Goal: Information Seeking & Learning: Find specific fact

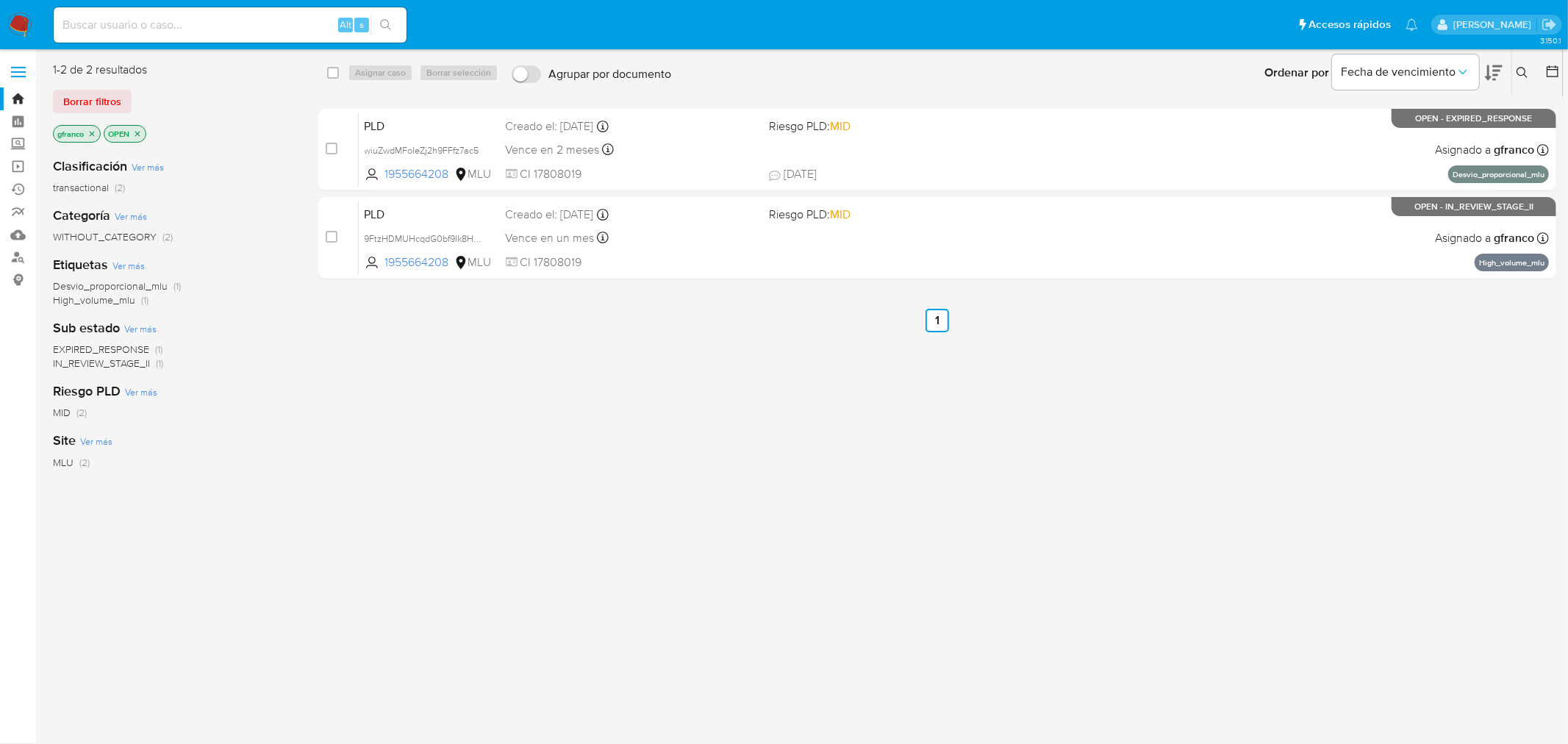
click at [210, 28] on input at bounding box center [230, 25] width 353 height 19
paste input "2451829200"
type input "2451829200"
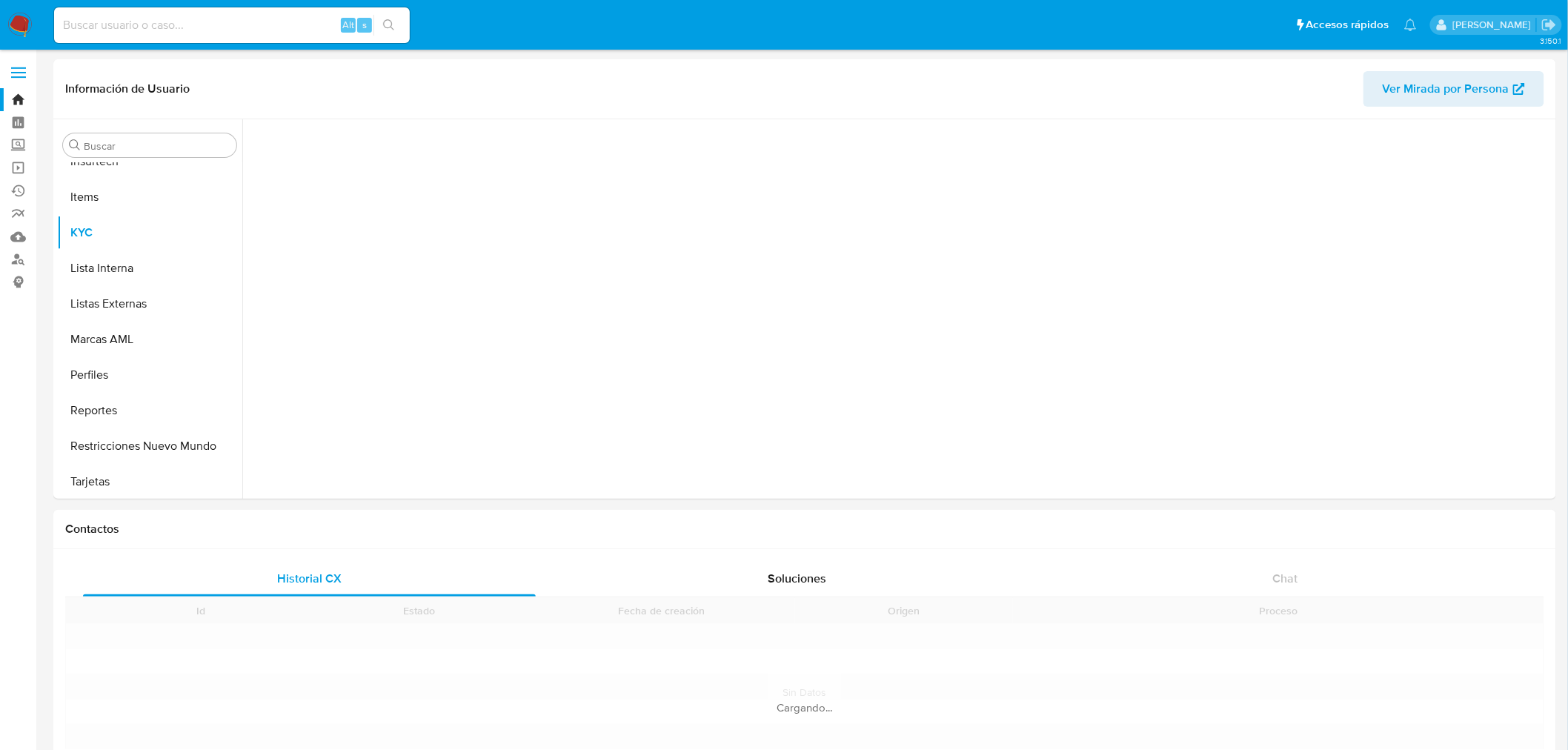
scroll to position [626, 0]
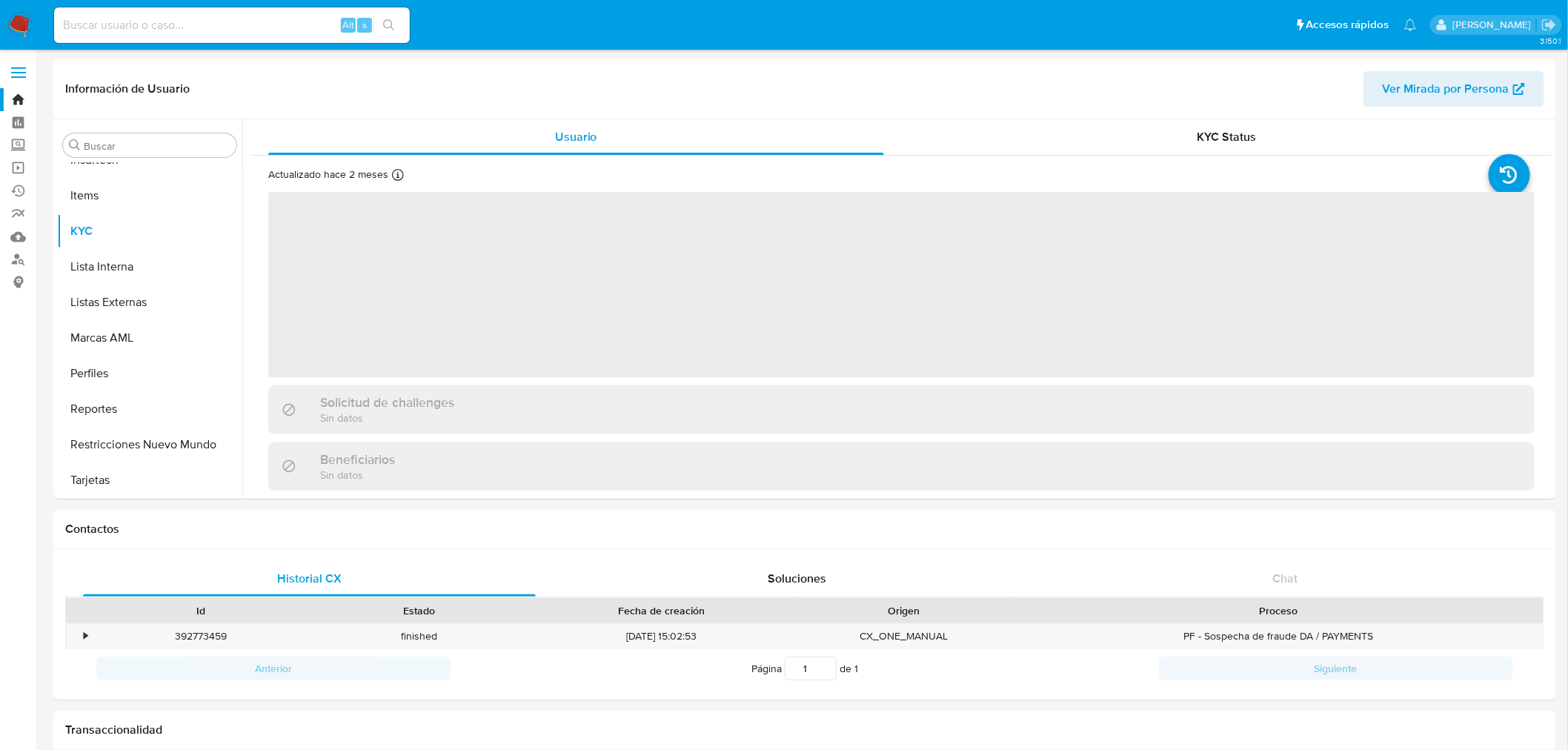
select select "10"
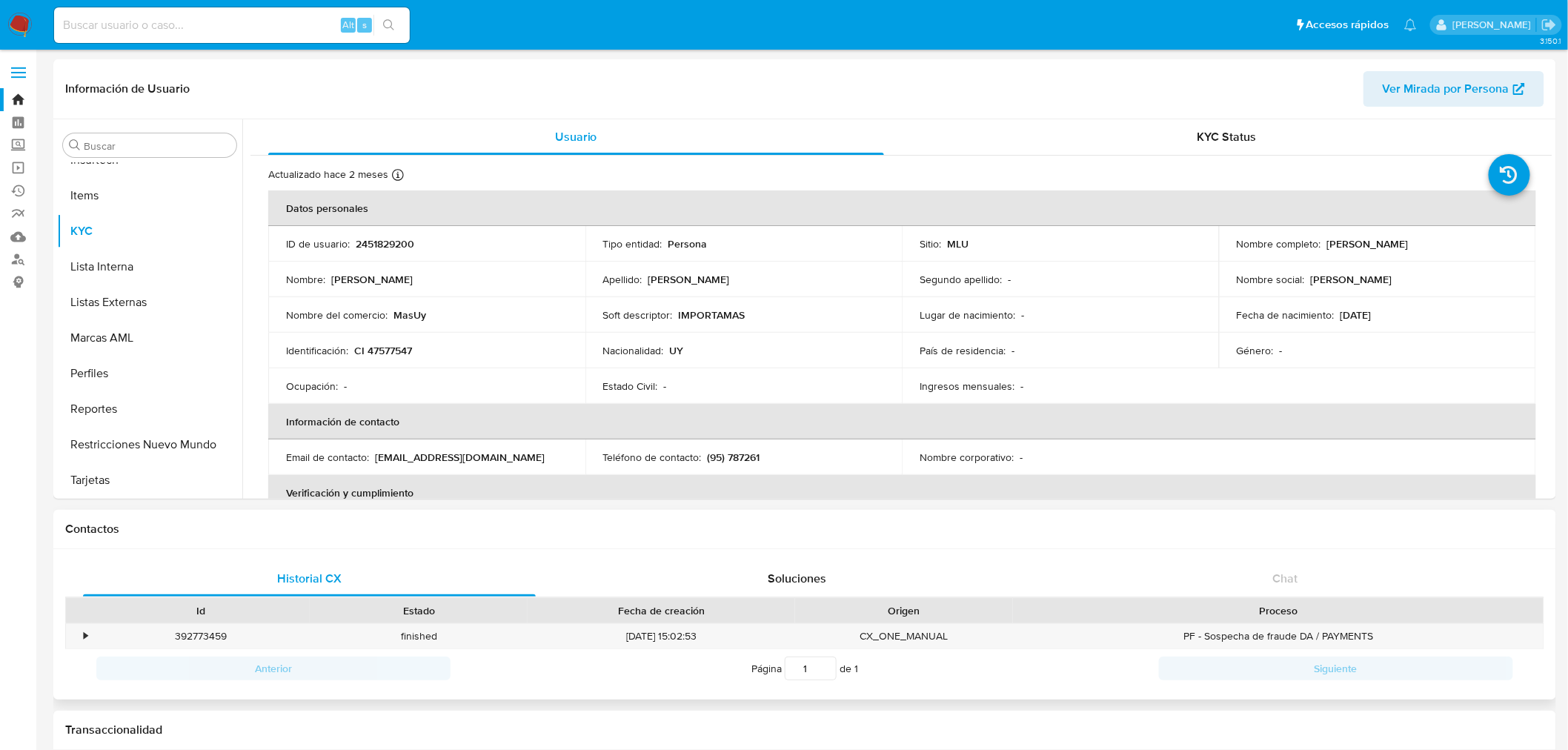
click at [1475, 538] on div "Contactos" at bounding box center [804, 530] width 1503 height 40
click at [152, 375] on button "Documentación" at bounding box center [144, 370] width 174 height 36
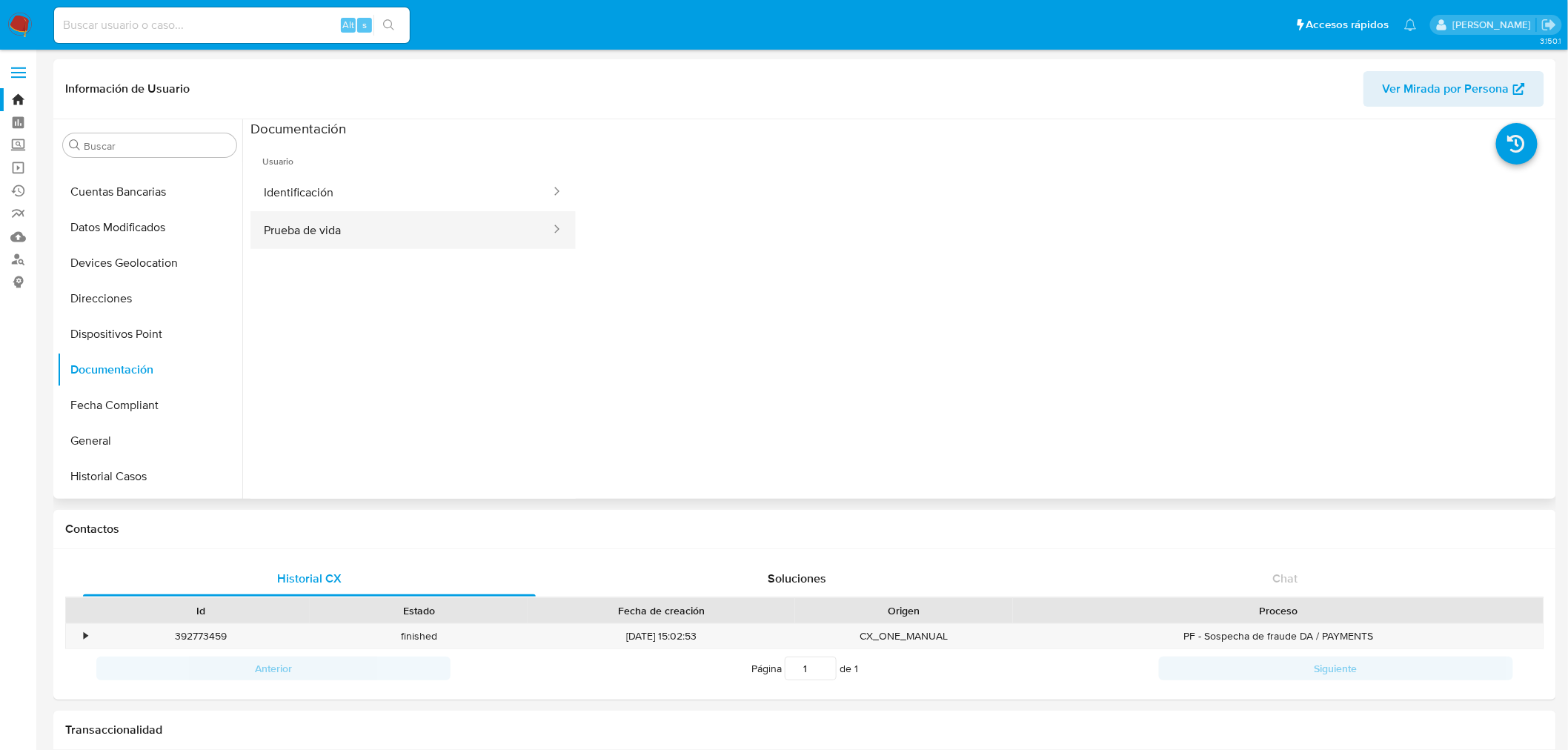
click at [488, 212] on button "Prueba de vida" at bounding box center [402, 230] width 302 height 38
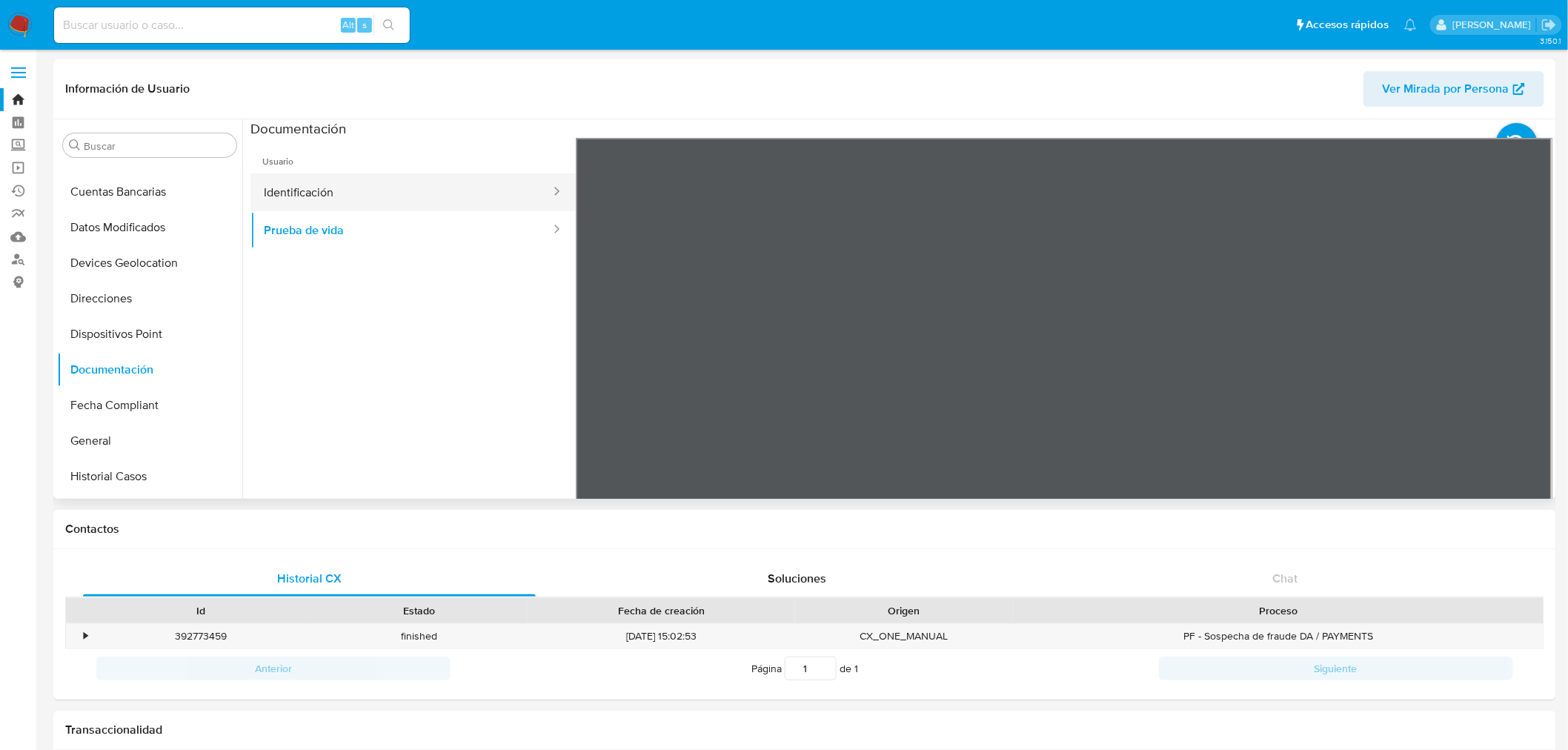
click at [470, 194] on button "Identificación" at bounding box center [402, 192] width 302 height 38
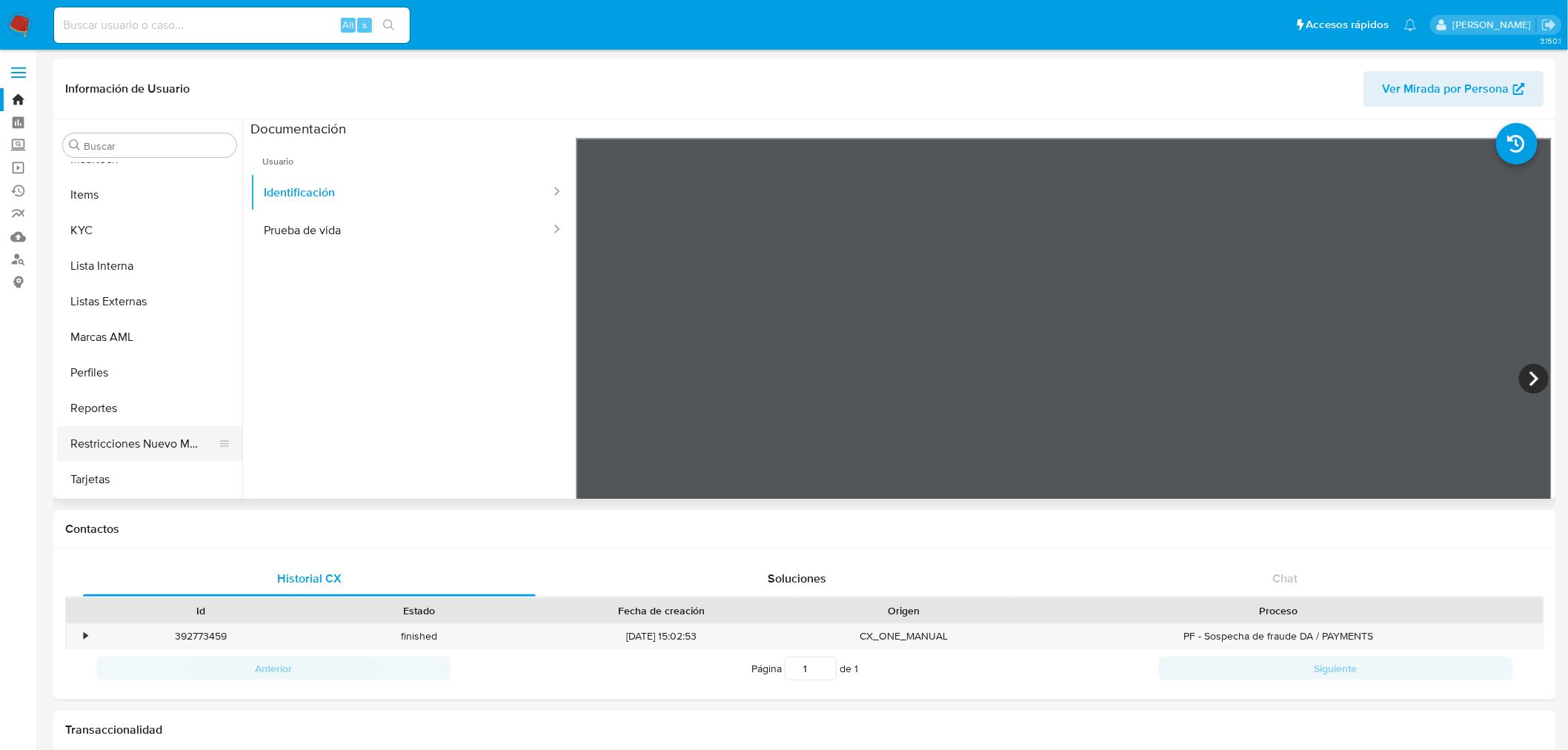
click at [131, 445] on button "Restricciones Nuevo Mundo" at bounding box center [144, 444] width 174 height 36
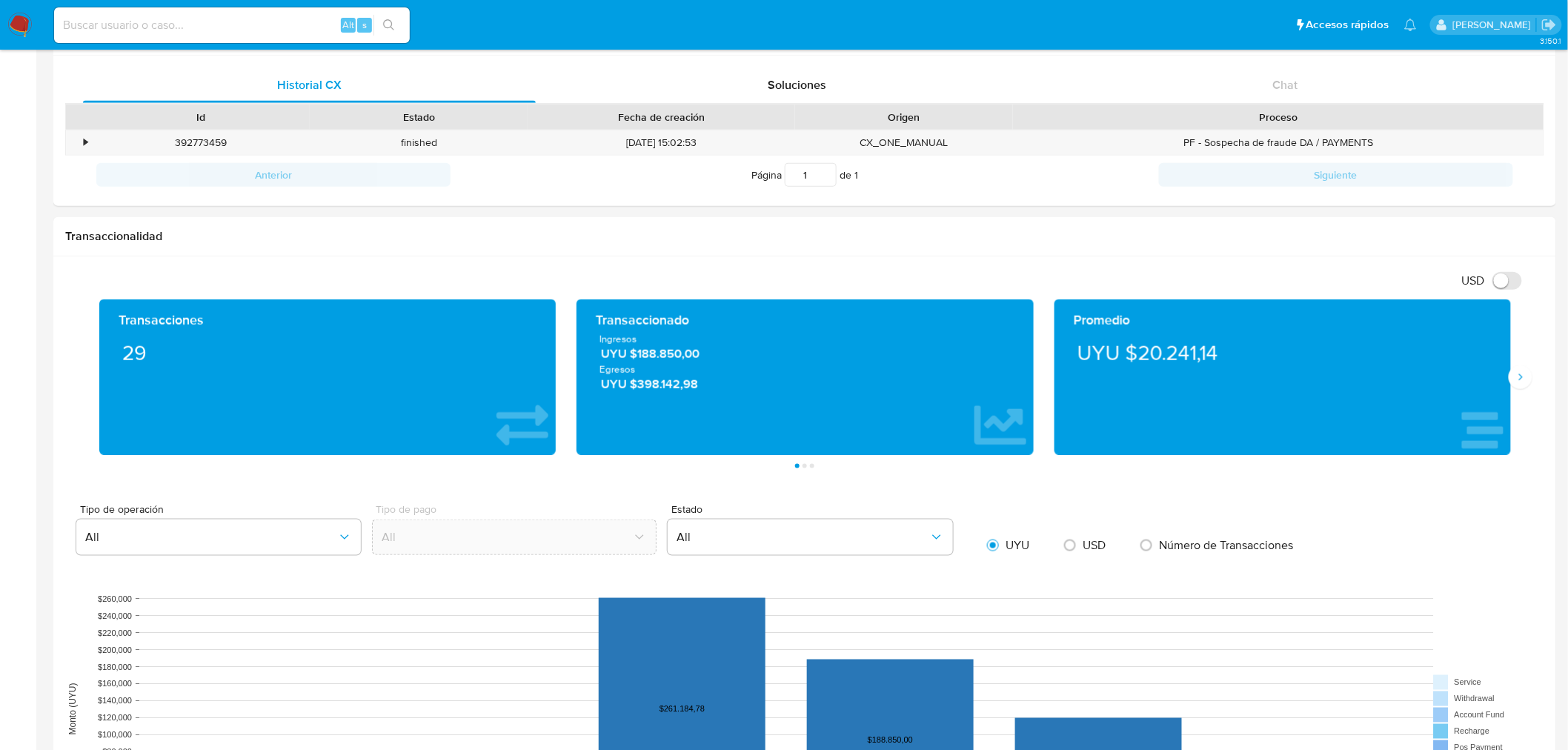
scroll to position [988, 0]
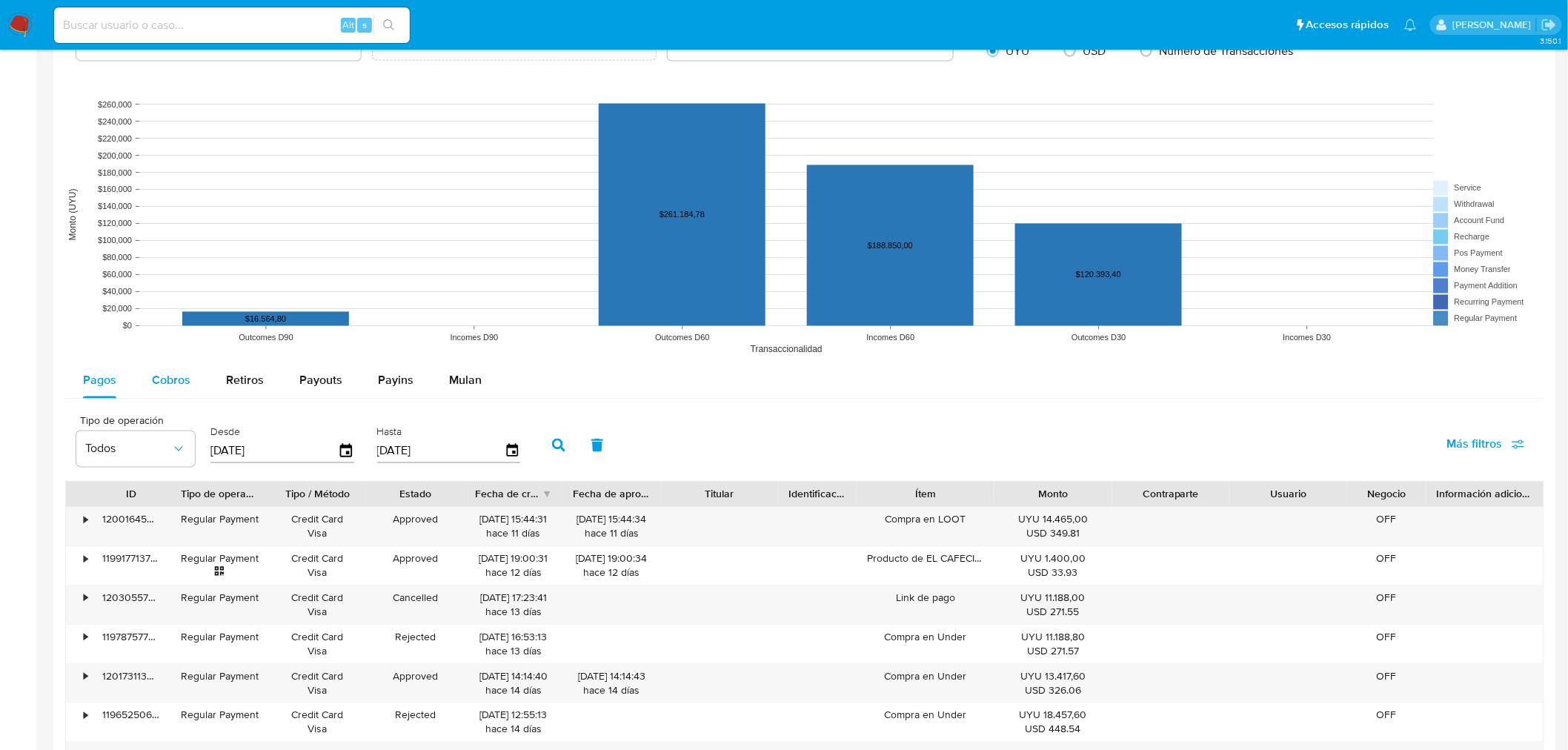
click at [163, 382] on span "Cobros" at bounding box center [171, 380] width 39 height 17
select select "10"
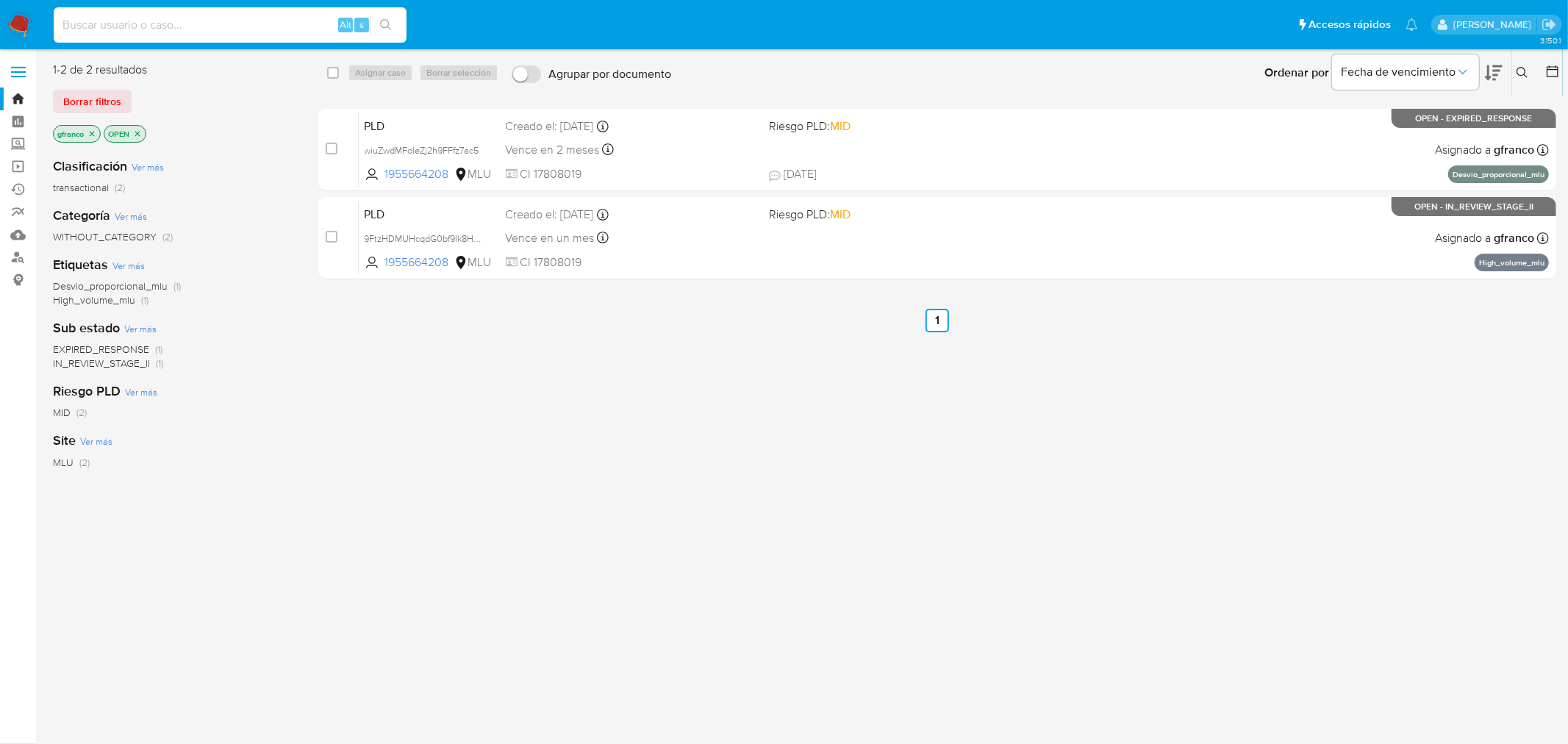
click at [124, 23] on input at bounding box center [230, 25] width 353 height 19
paste input "784312217"
type input "784312217"
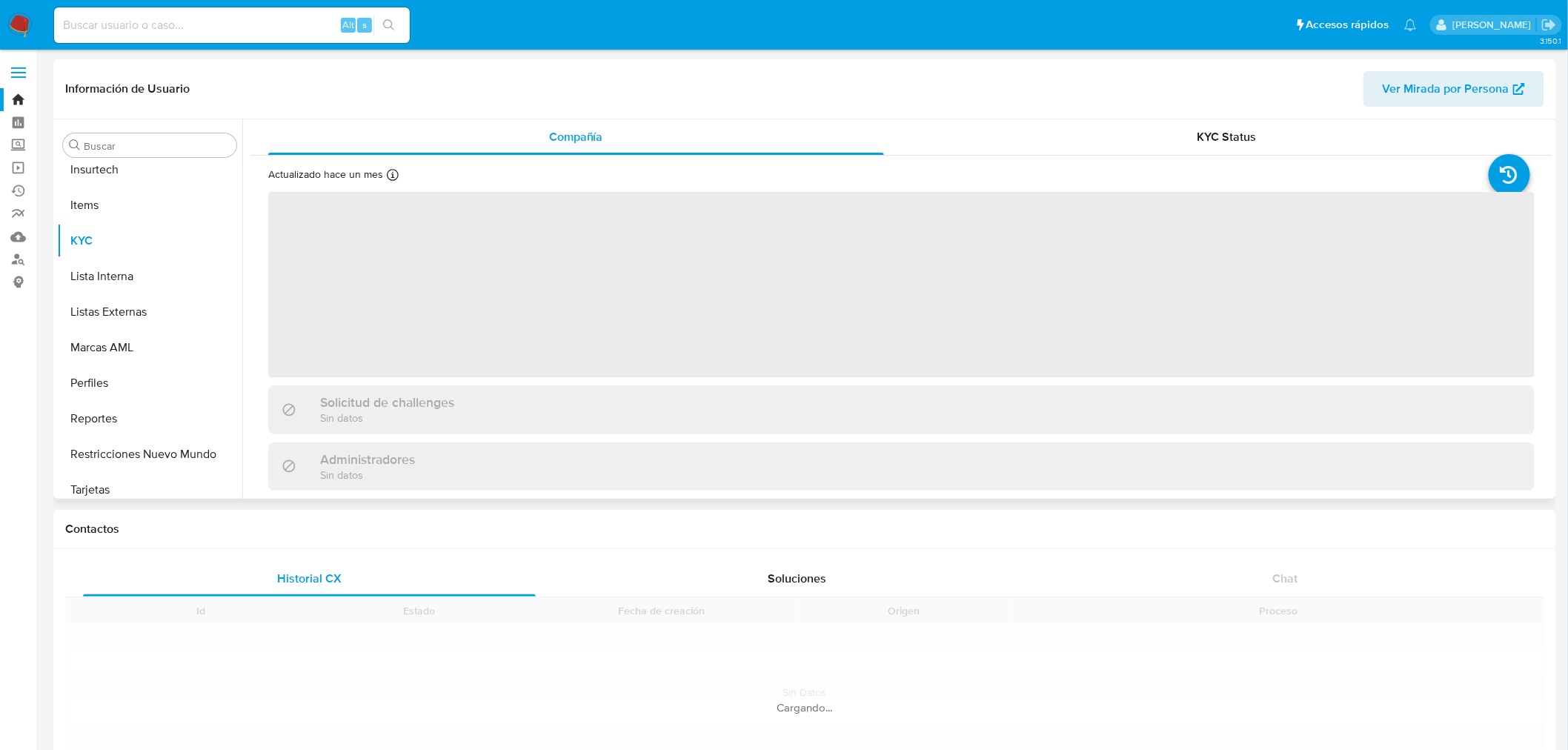
scroll to position [626, 0]
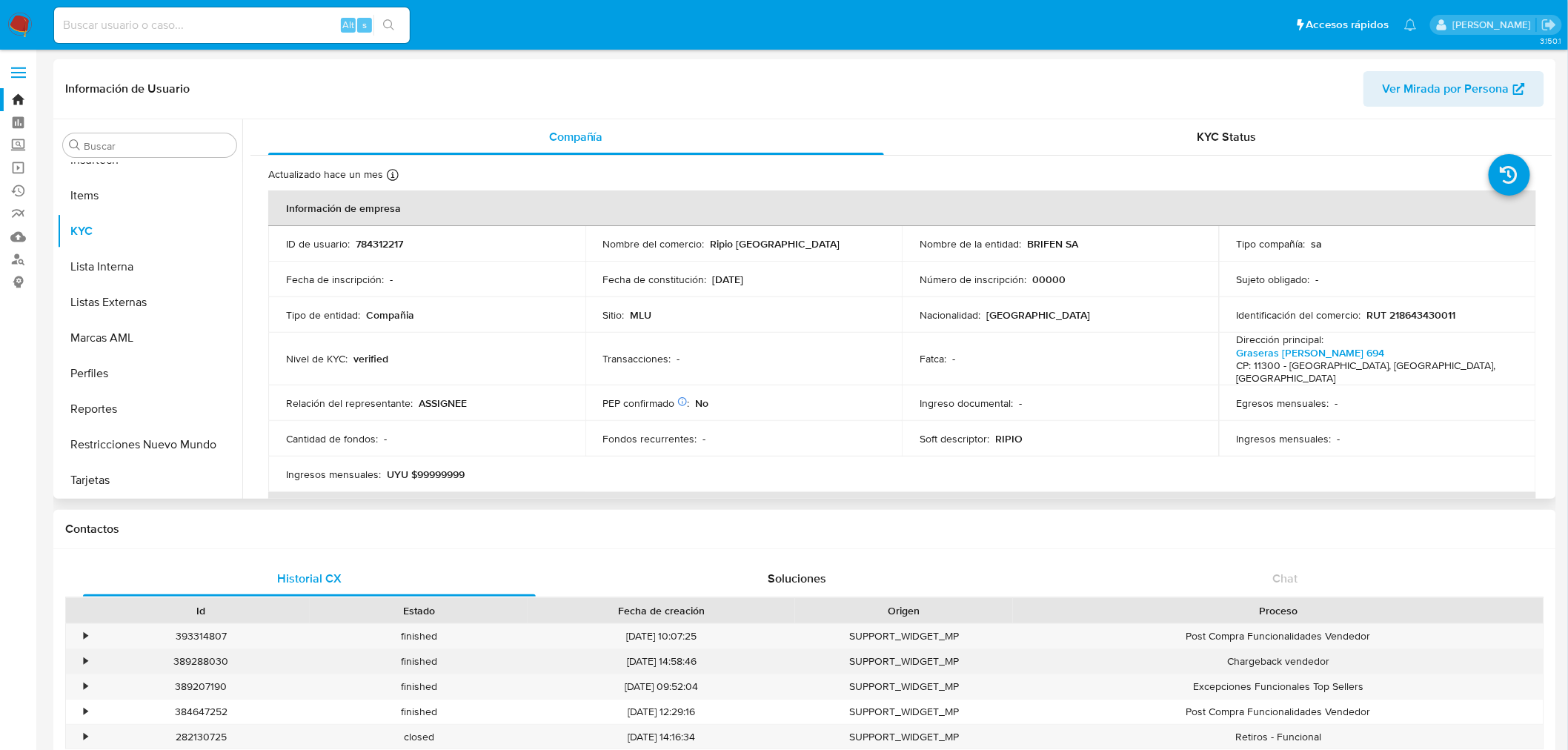
select select "10"
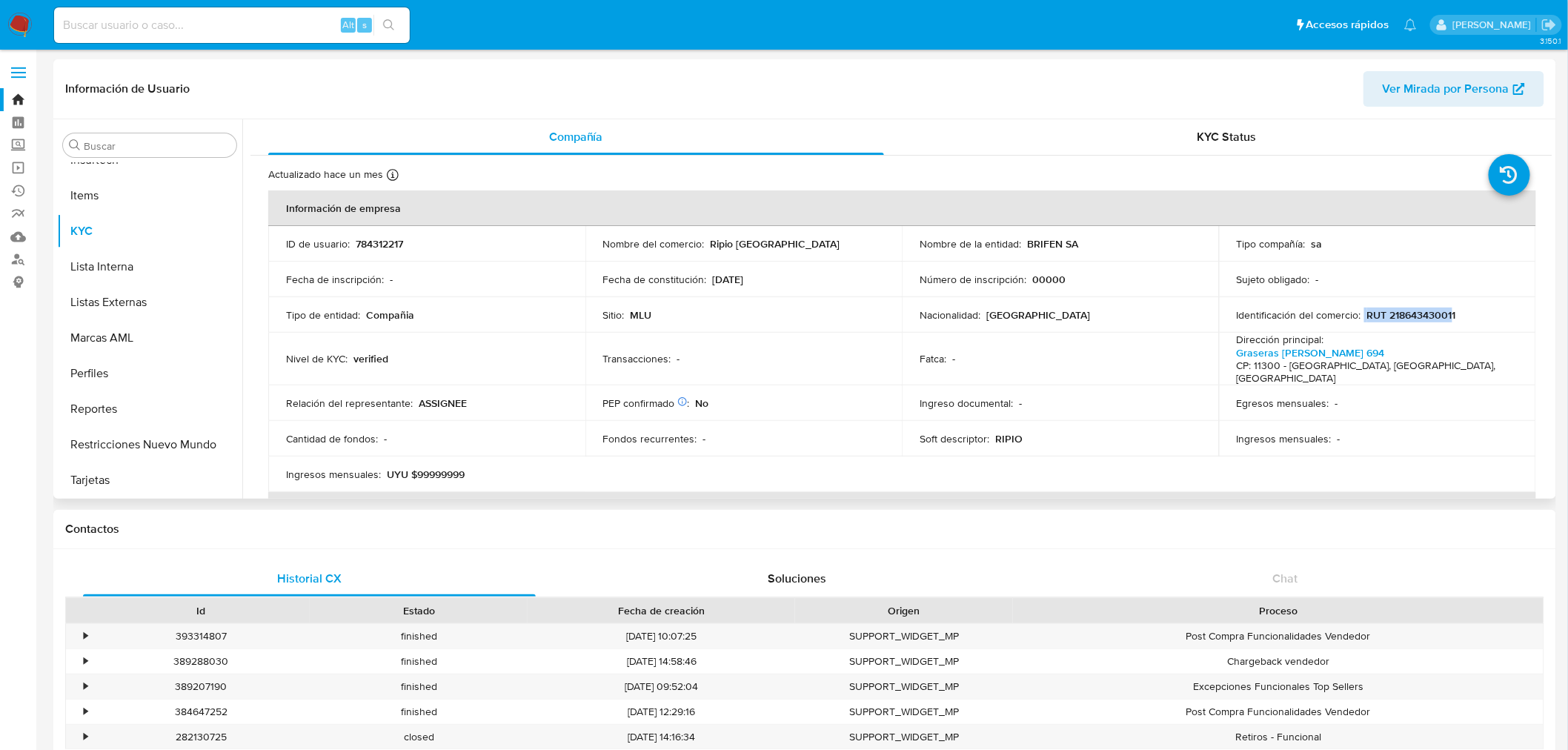
drag, startPoint x: 1448, startPoint y: 315, endPoint x: 1359, endPoint y: 312, distance: 89.1
click at [1359, 312] on div "Identificación del comercio : RUT 218643430011" at bounding box center [1378, 314] width 282 height 13
click at [903, 253] on td "Nombre de la entidad : BRIFEN SA" at bounding box center [1060, 244] width 317 height 36
click at [175, 17] on input at bounding box center [232, 25] width 356 height 19
paste input "533378258"
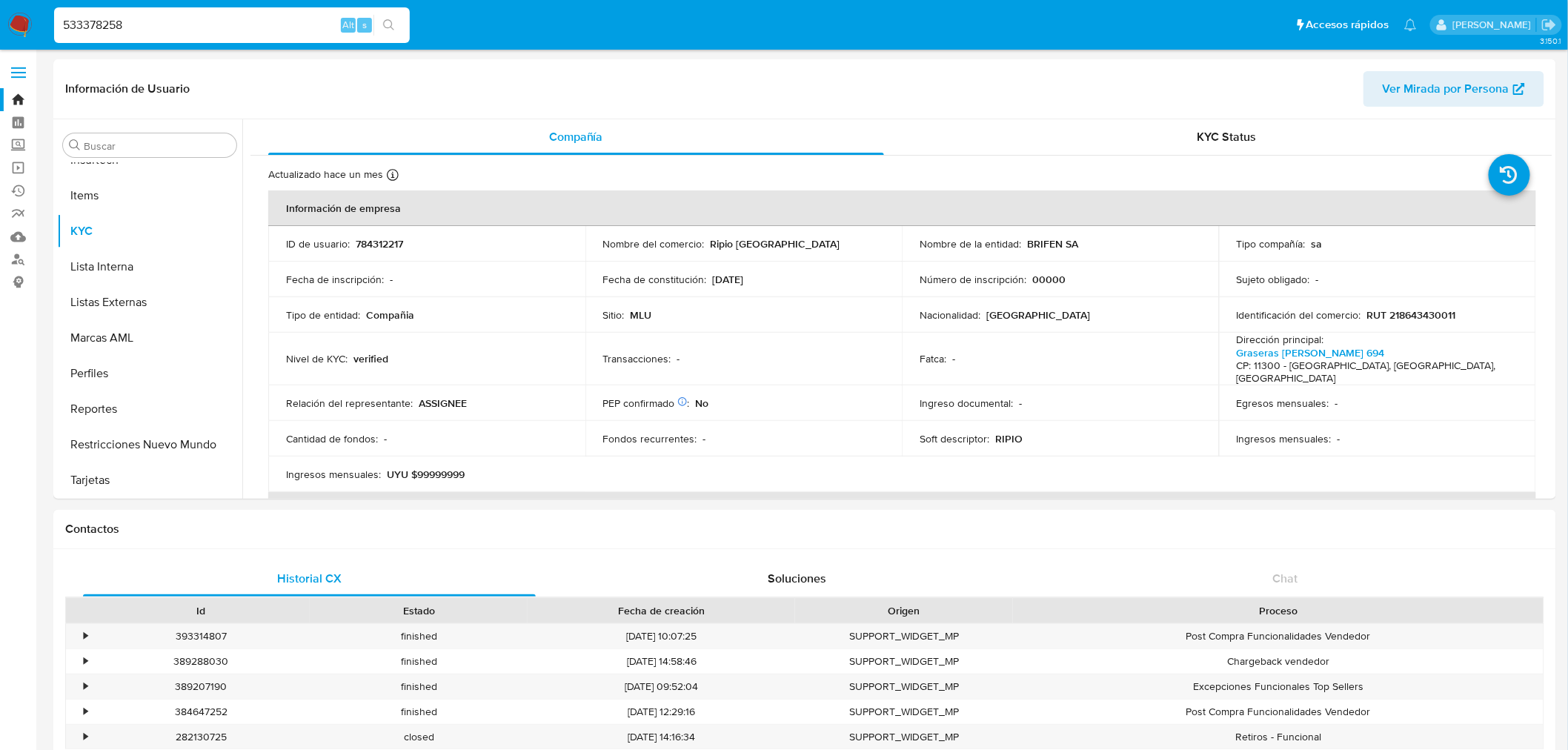
type input "533378258"
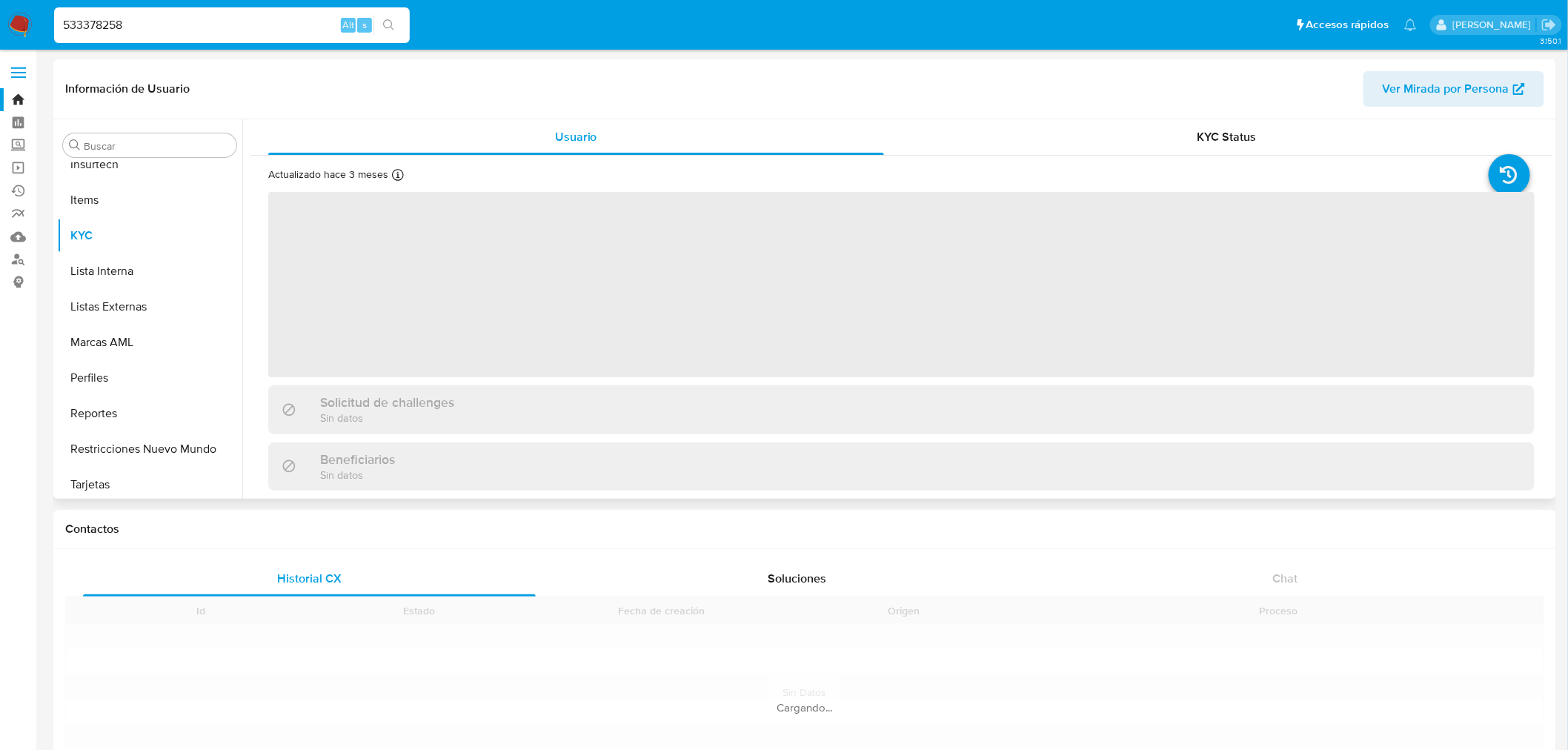
scroll to position [626, 0]
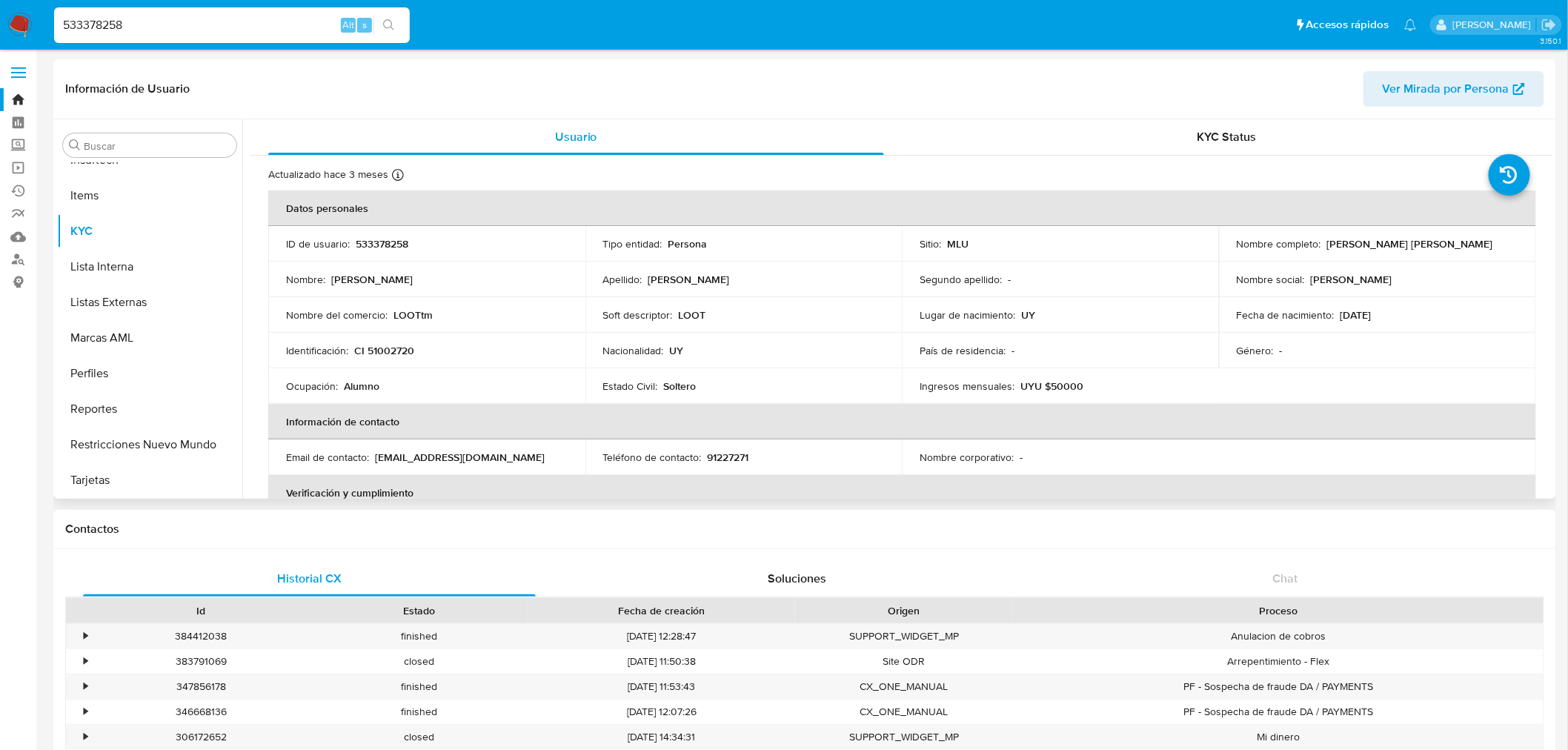
select select "10"
drag, startPoint x: 1387, startPoint y: 242, endPoint x: 1471, endPoint y: 242, distance: 84.0
click at [1471, 242] on p "[PERSON_NAME] [PERSON_NAME]" at bounding box center [1409, 243] width 166 height 13
click at [1472, 247] on p "[PERSON_NAME] [PERSON_NAME]" at bounding box center [1409, 243] width 166 height 13
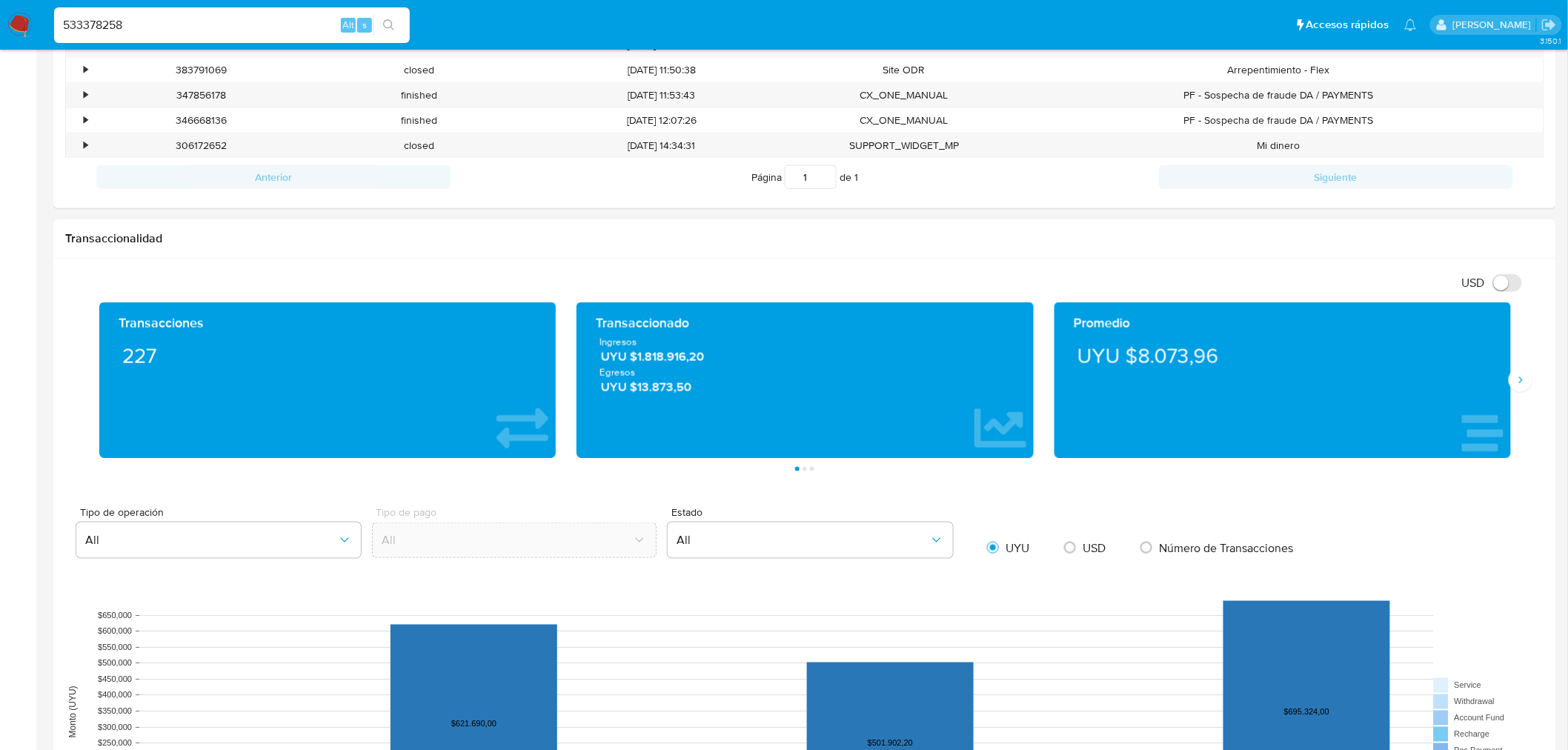
scroll to position [0, 0]
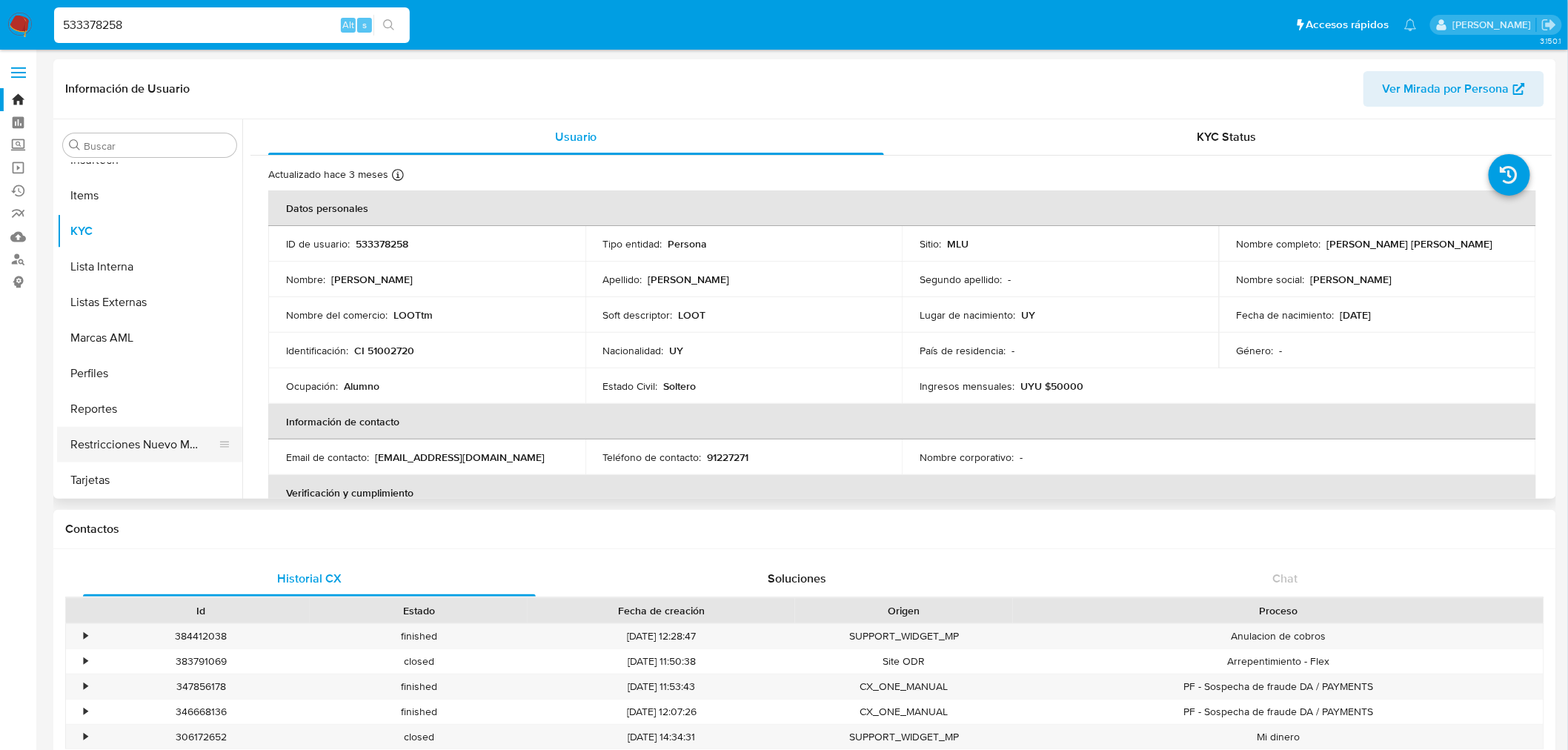
click at [123, 438] on button "Restricciones Nuevo Mundo" at bounding box center [144, 444] width 174 height 36
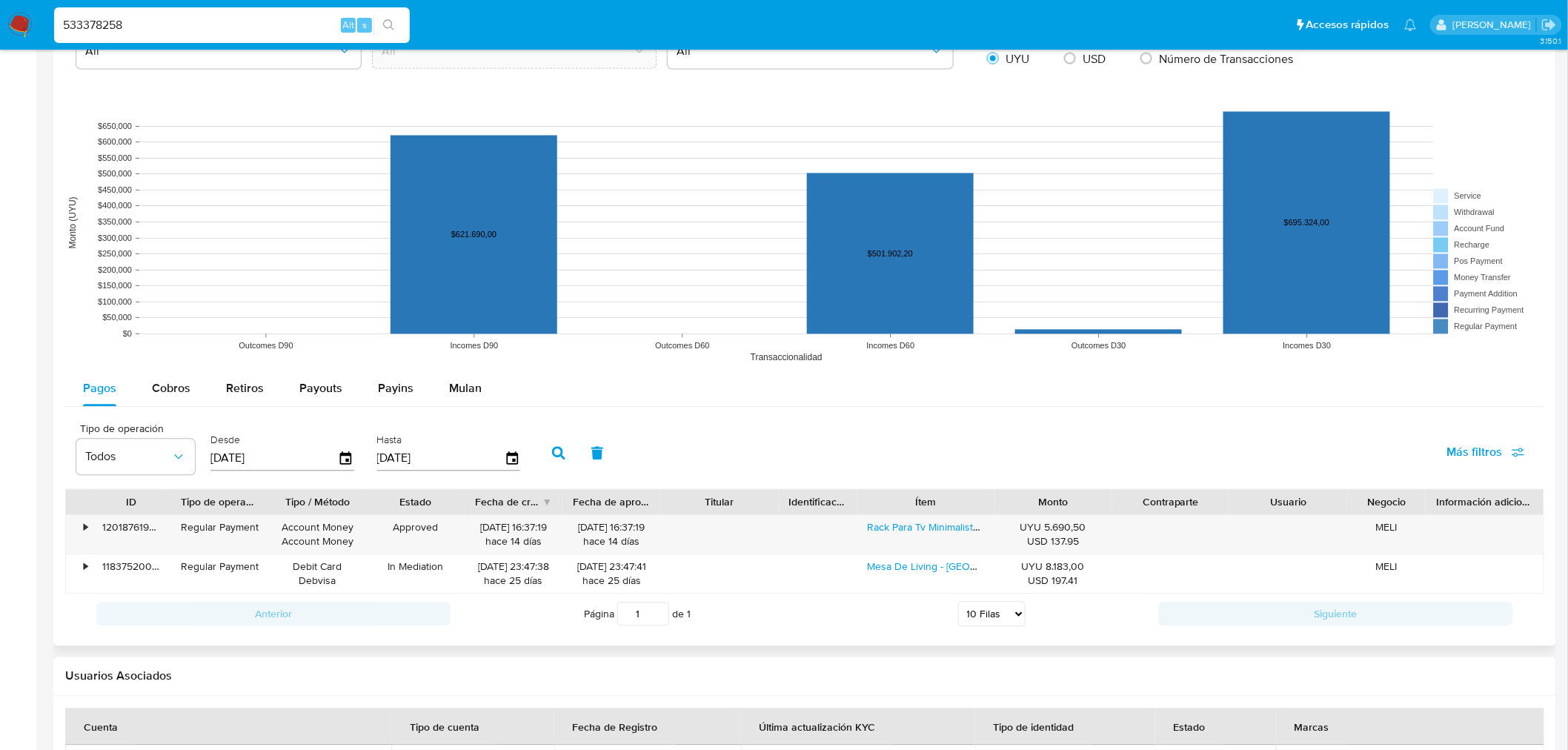
scroll to position [1205, 0]
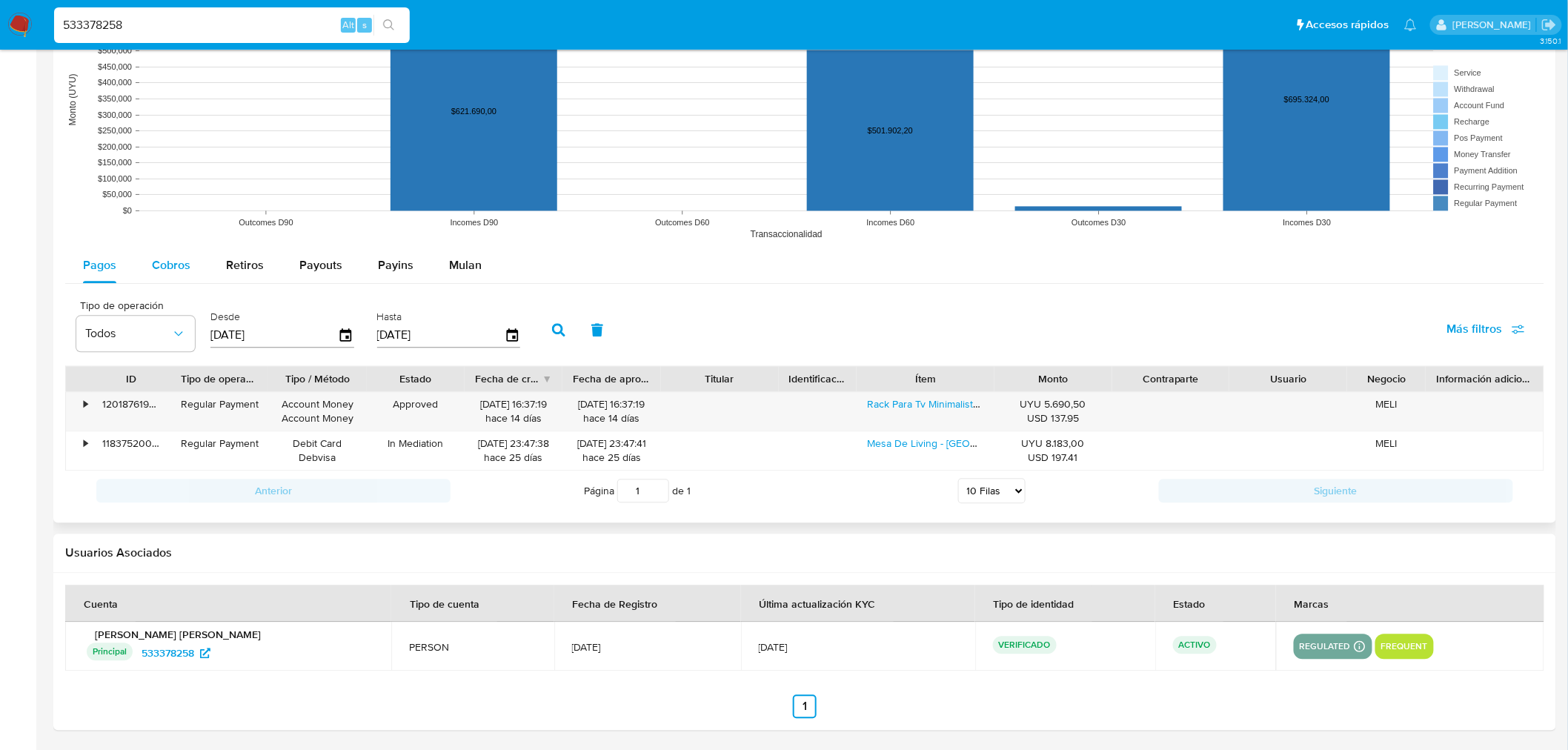
click at [175, 251] on div "Cobros" at bounding box center [171, 266] width 39 height 36
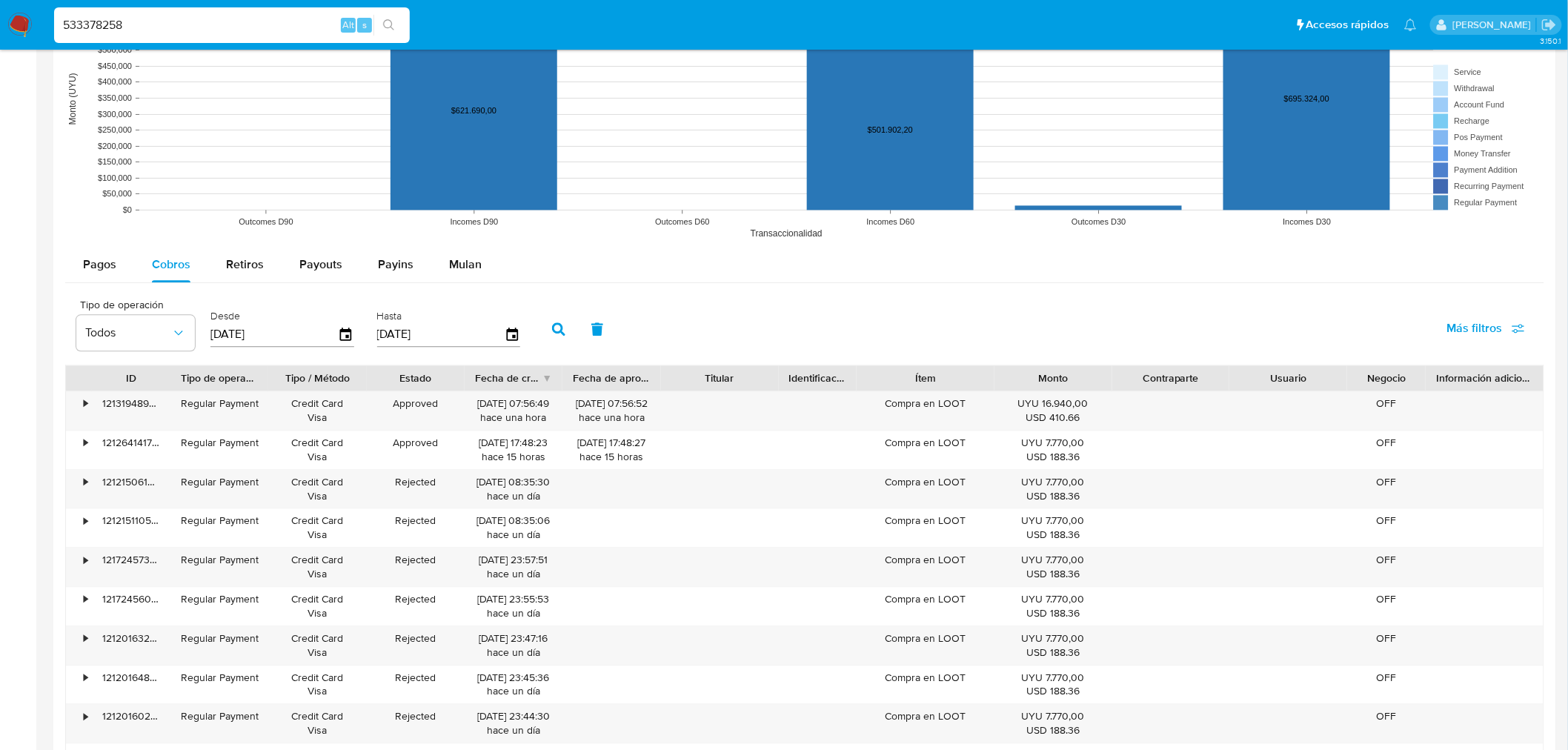
click at [179, 268] on span "Cobros" at bounding box center [171, 264] width 39 height 17
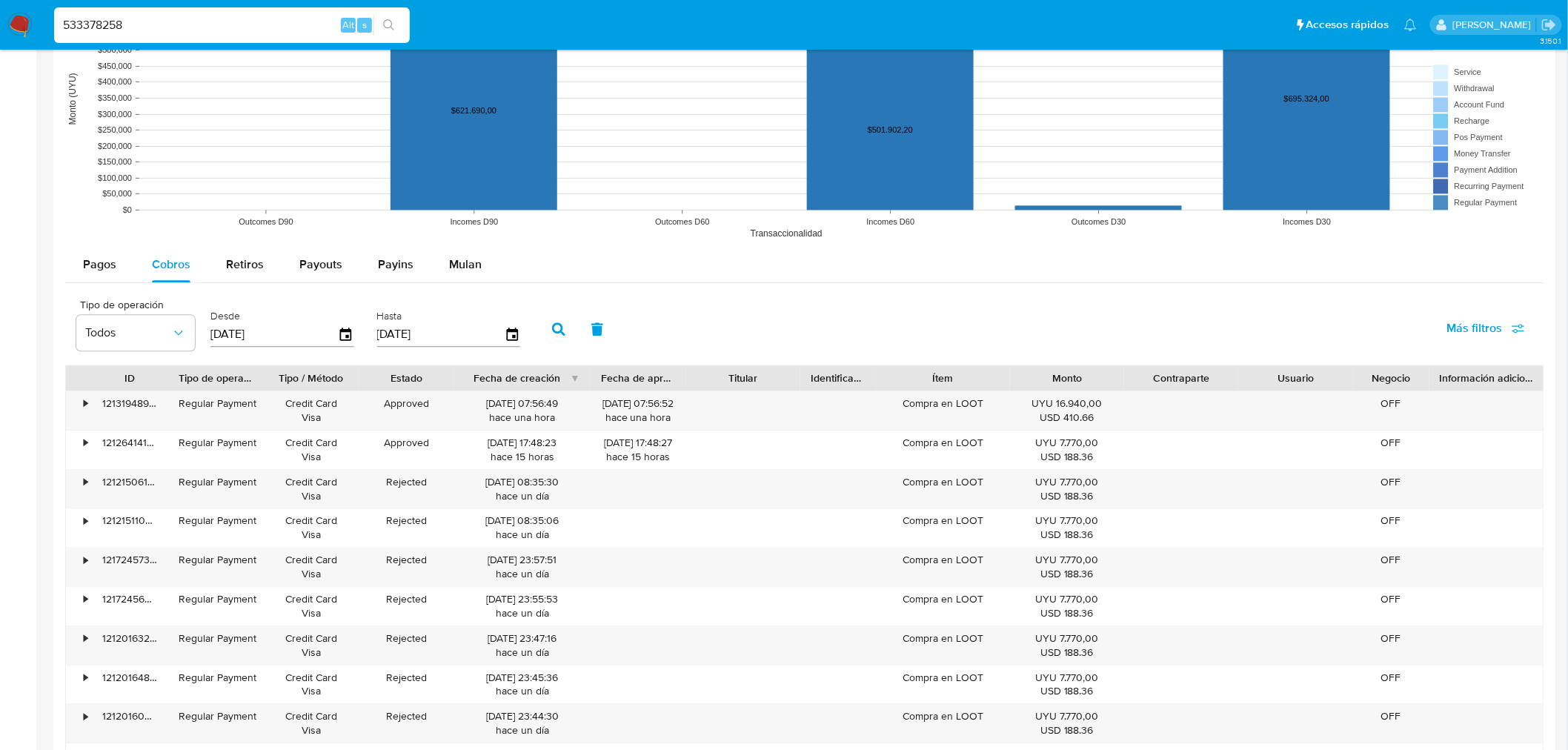
drag, startPoint x: 570, startPoint y: 382, endPoint x: 609, endPoint y: 380, distance: 39.1
click at [609, 380] on div "ID Tipo de operación Tipo / Método Estado Fecha de creación Fecha de aprobación…" at bounding box center [804, 377] width 1478 height 25
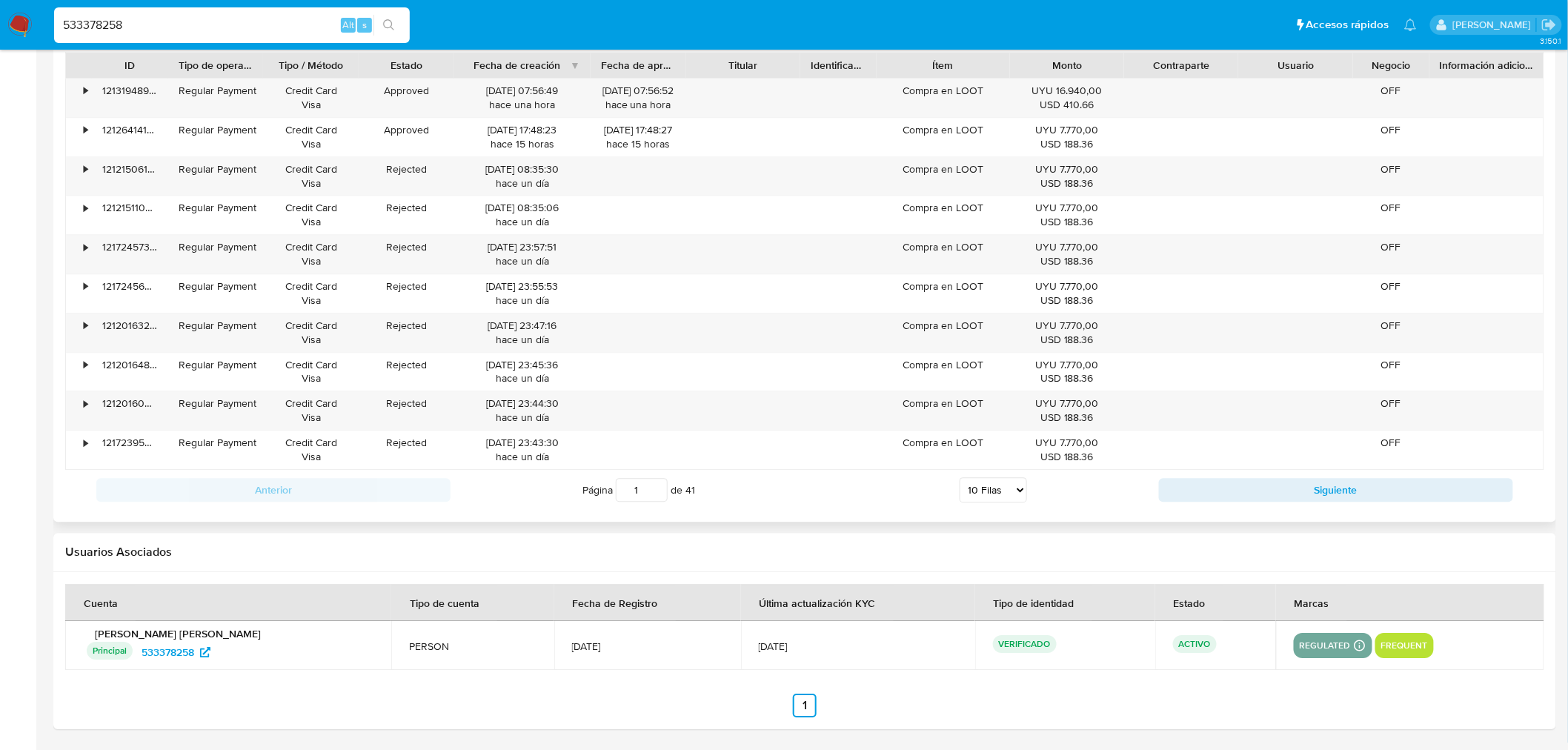
scroll to position [1519, 0]
click at [1020, 501] on select "5 Filas 10 Filas 20 Filas 25 Filas 50 Filas 100 Filas" at bounding box center [993, 489] width 67 height 25
select select "100"
click at [959, 479] on select "5 Filas 10 Filas 20 Filas 25 Filas 50 Filas 100 Filas" at bounding box center [993, 489] width 67 height 25
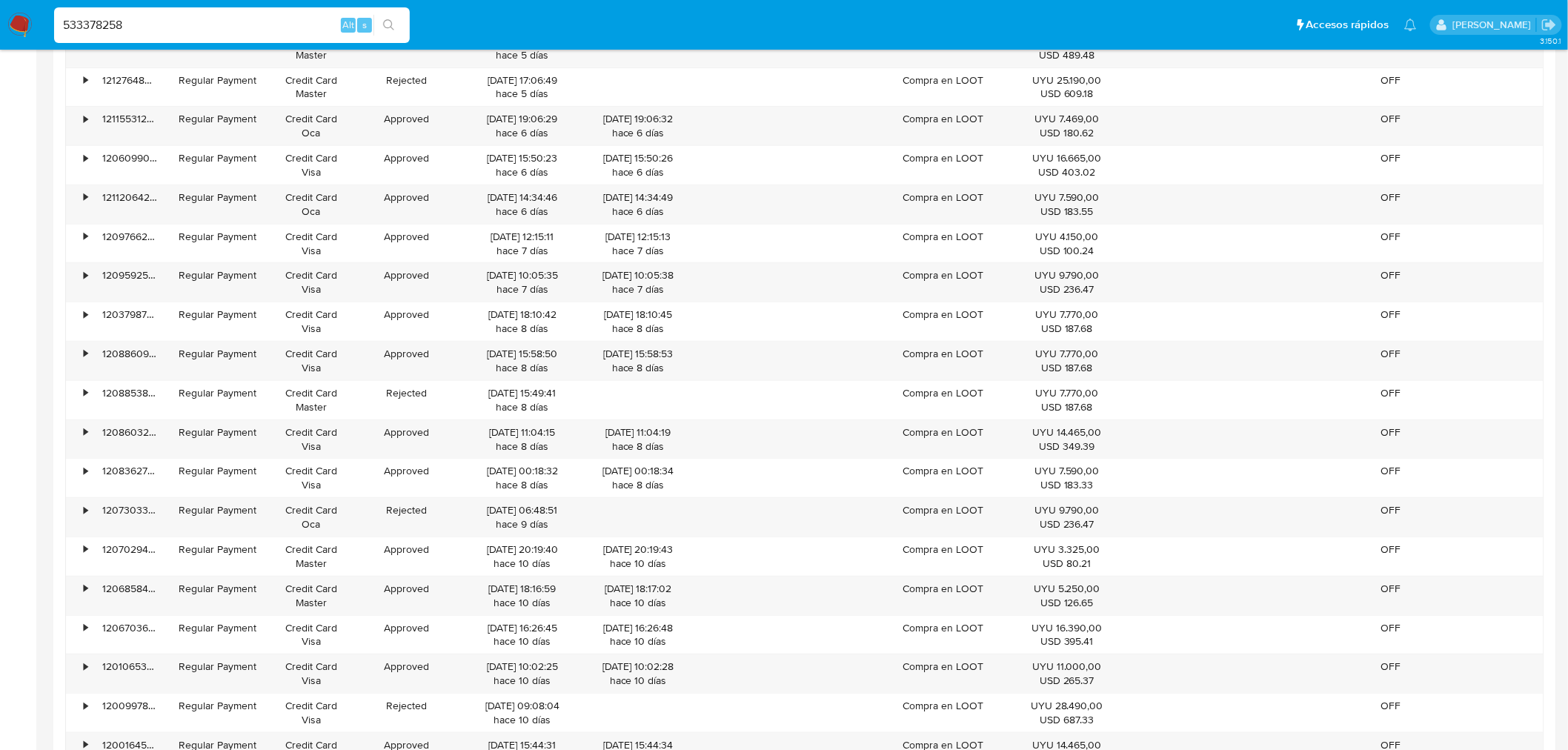
scroll to position [2507, 0]
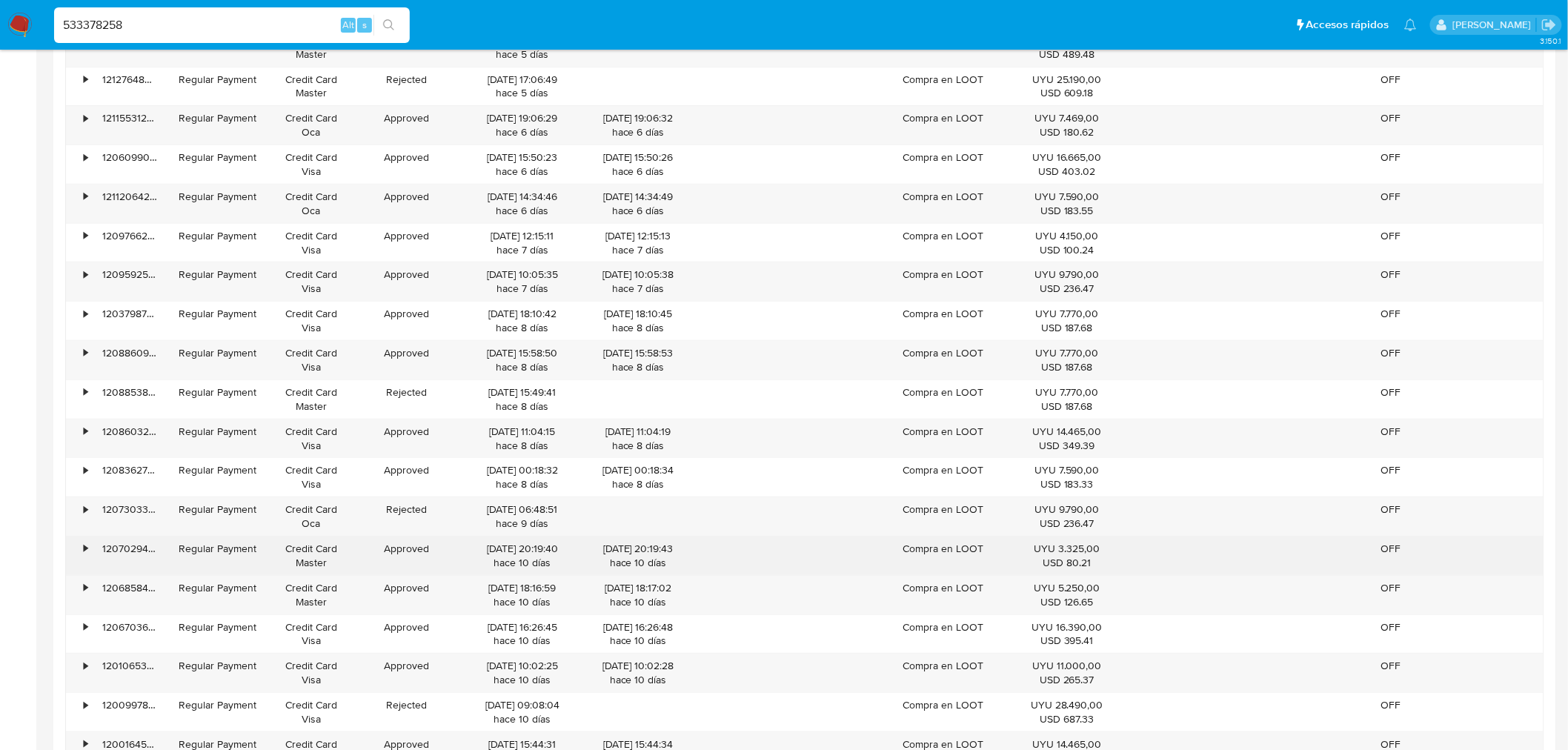
drag, startPoint x: 510, startPoint y: 552, endPoint x: 528, endPoint y: 552, distance: 18.0
click at [528, 552] on div "[DATE] 20:19:40 hace 10 [PERSON_NAME]" at bounding box center [522, 556] width 116 height 28
click at [528, 555] on div "[DATE] 20:19:40 hace 10 [PERSON_NAME]" at bounding box center [522, 556] width 116 height 28
drag, startPoint x: 476, startPoint y: 554, endPoint x: 534, endPoint y: 554, distance: 58.0
click at [534, 554] on div "[DATE] 20:19:40 hace 10 [PERSON_NAME]" at bounding box center [522, 556] width 116 height 28
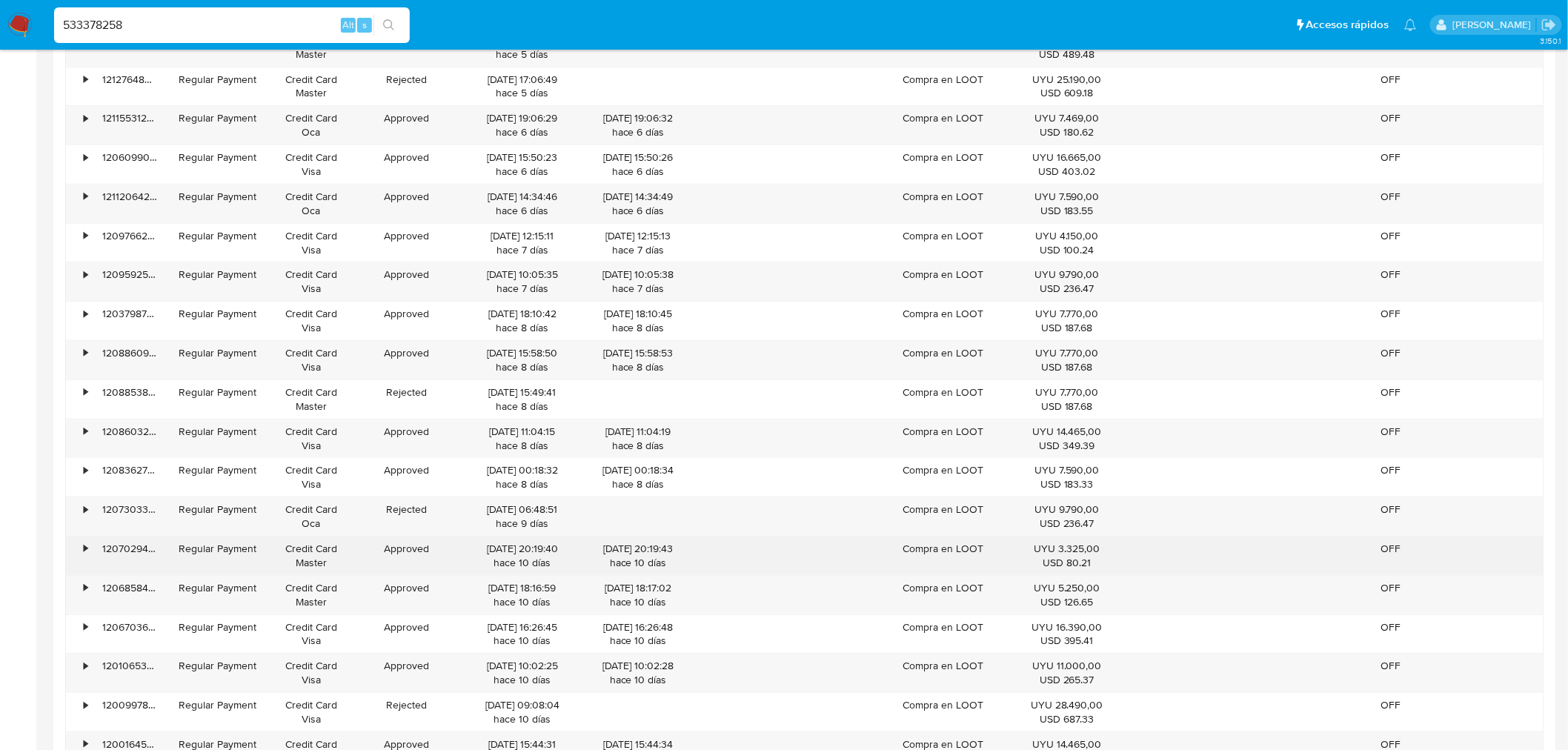
click at [531, 566] on div "[DATE] 20:19:40 hace 10 [PERSON_NAME]" at bounding box center [522, 556] width 116 height 28
drag, startPoint x: 471, startPoint y: 555, endPoint x: 524, endPoint y: 550, distance: 53.2
click at [524, 550] on div "[DATE] 20:19:40 hace 10 [PERSON_NAME]" at bounding box center [522, 556] width 116 height 28
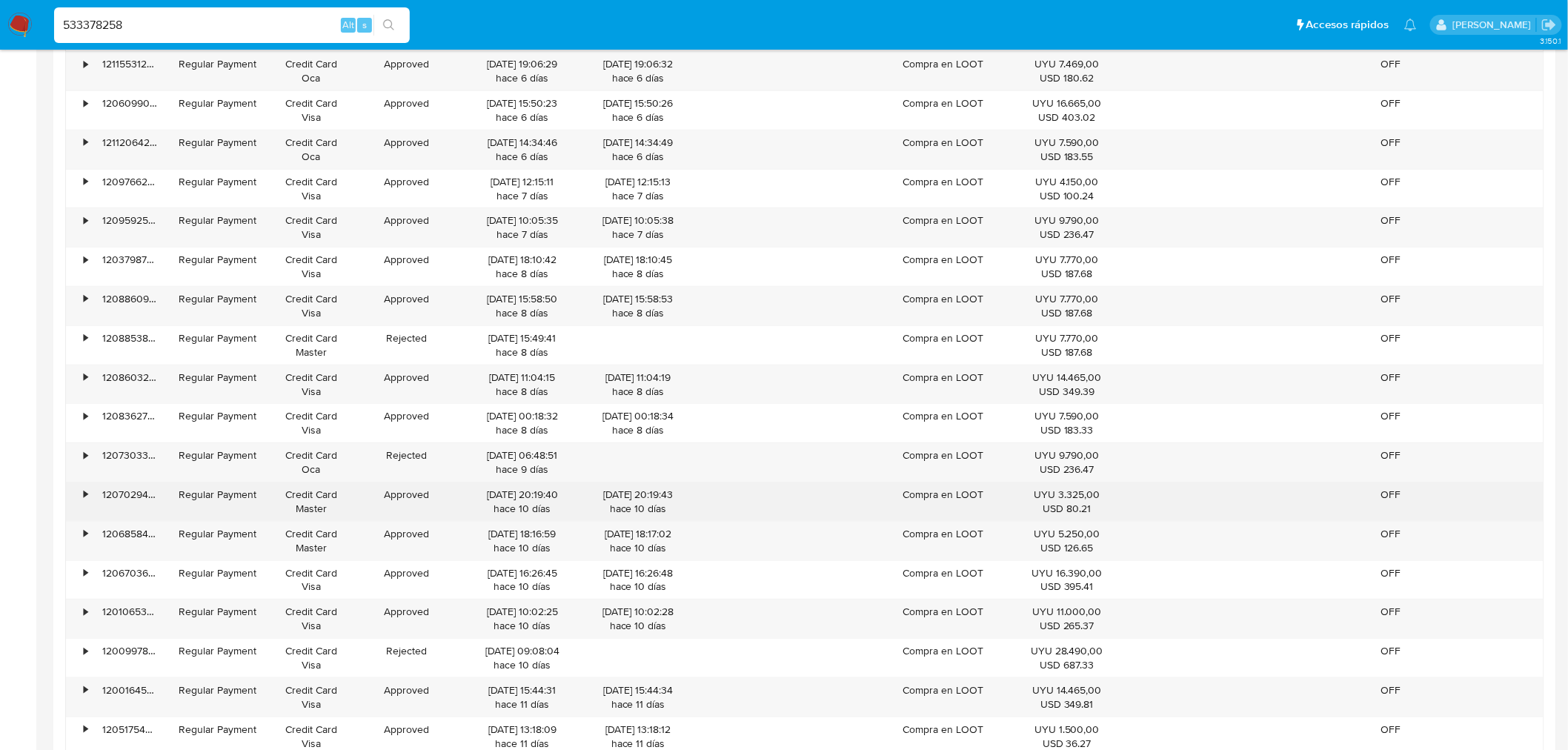
scroll to position [2589, 0]
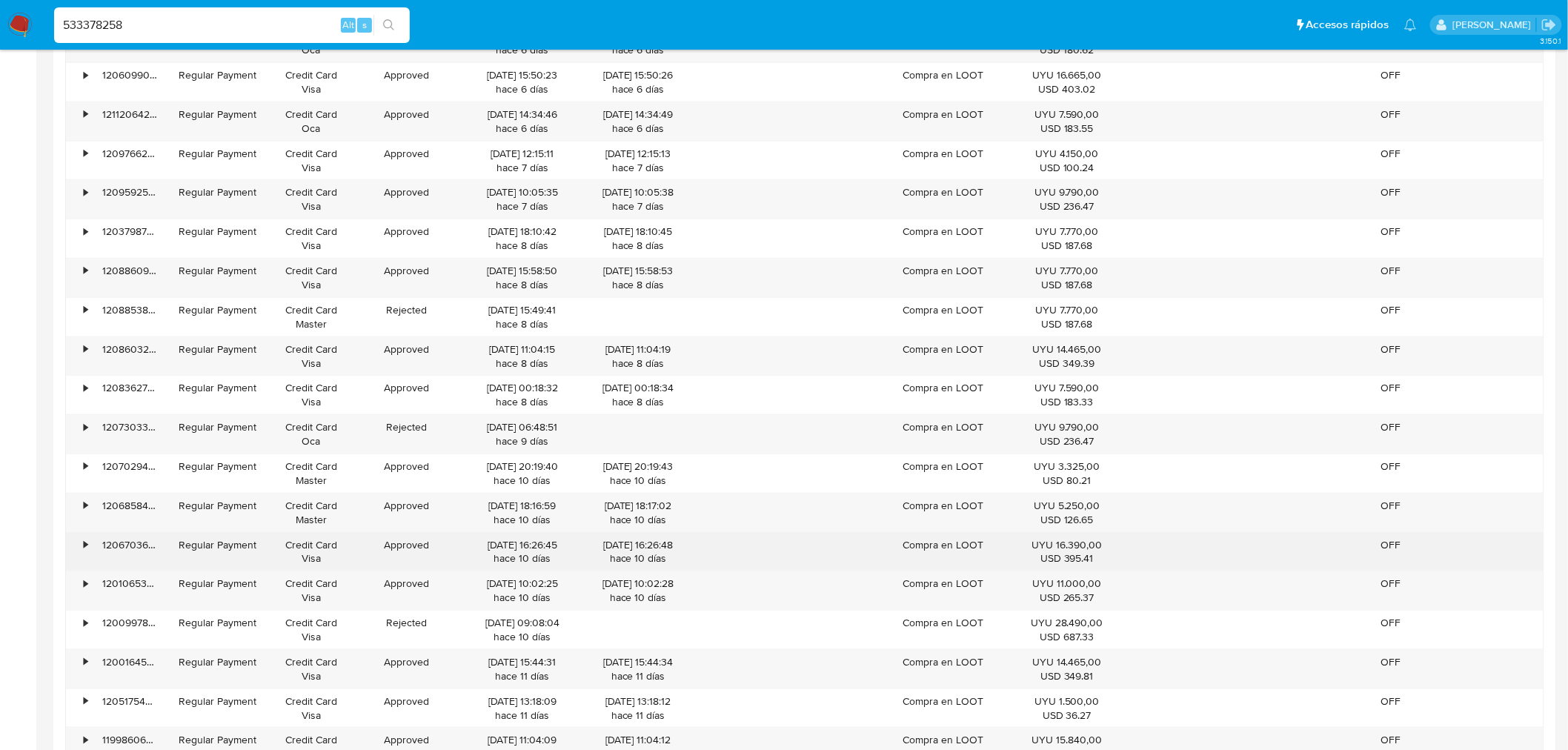
drag, startPoint x: 516, startPoint y: 550, endPoint x: 553, endPoint y: 550, distance: 37.0
click at [553, 550] on div "[DATE] 16:26:45 hace 10 [PERSON_NAME]" at bounding box center [522, 552] width 116 height 28
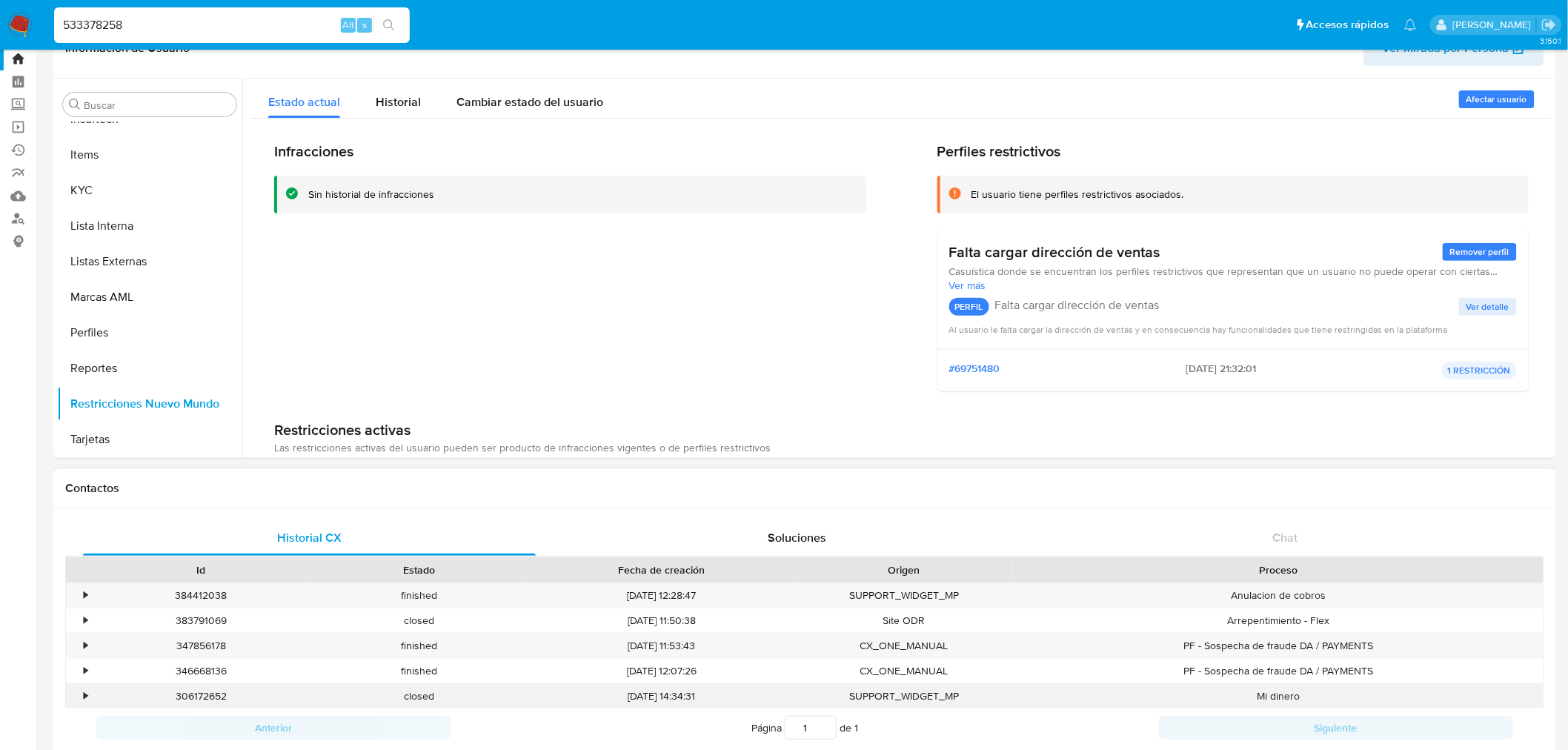
scroll to position [0, 0]
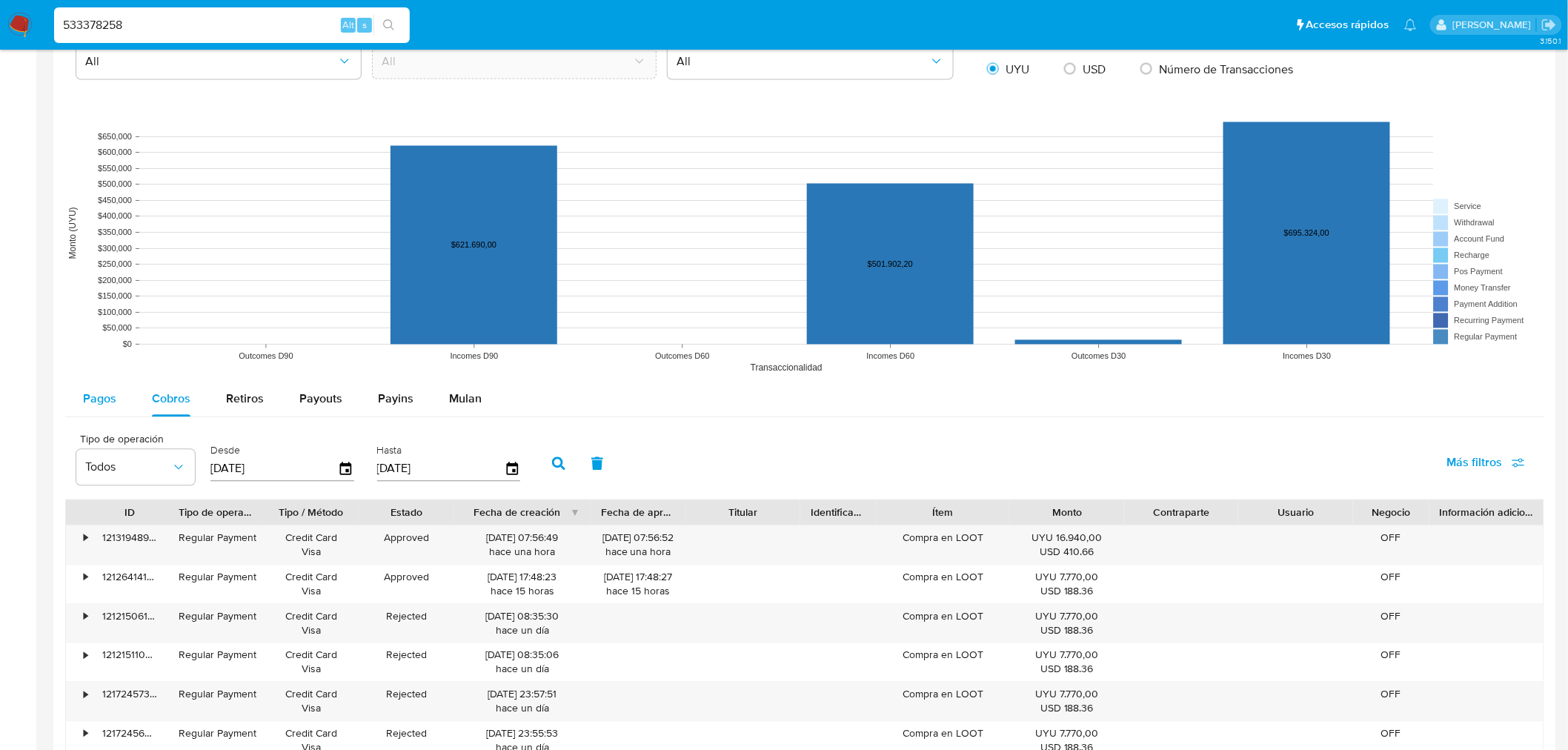
click at [111, 412] on div "Pagos" at bounding box center [100, 400] width 34 height 36
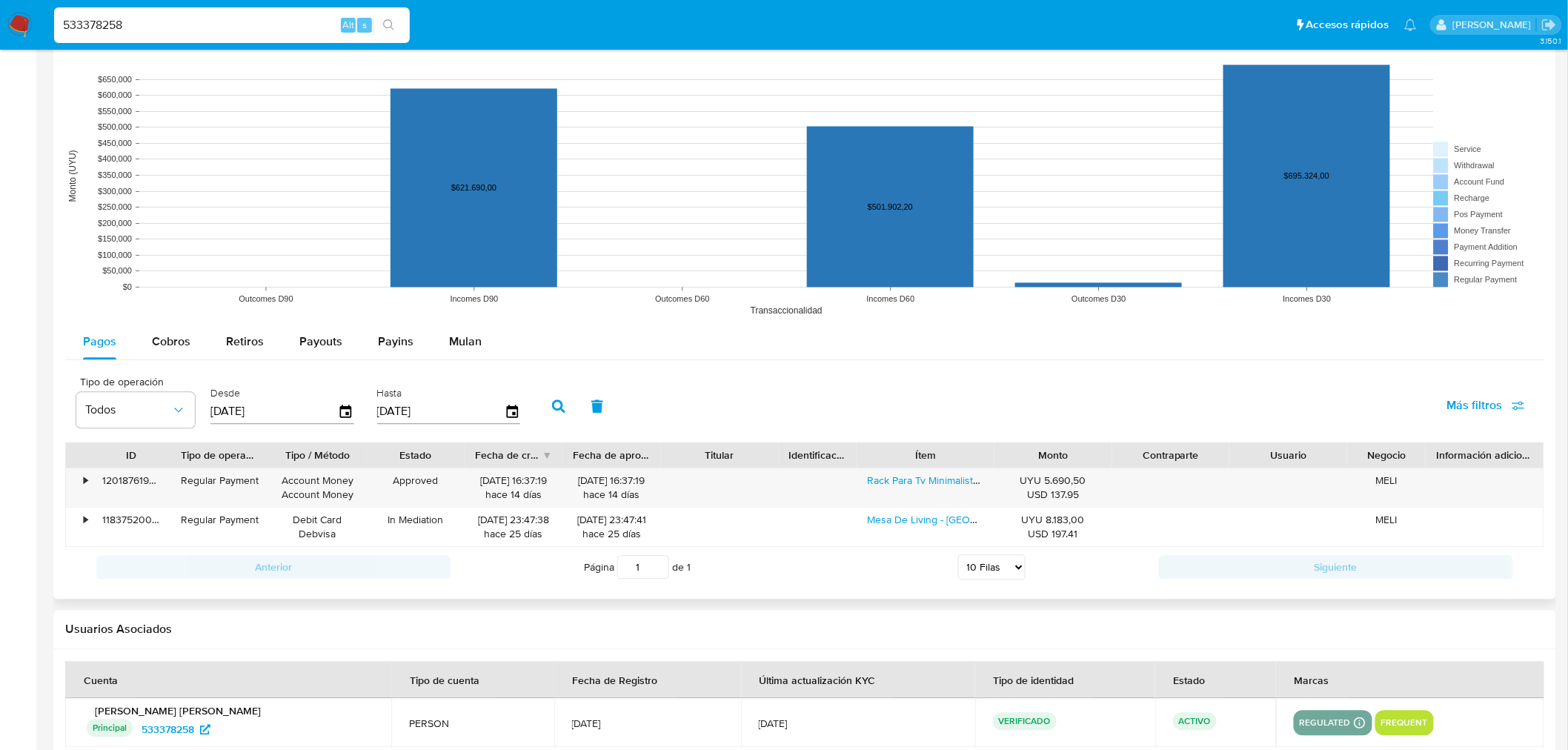
scroll to position [1153, 0]
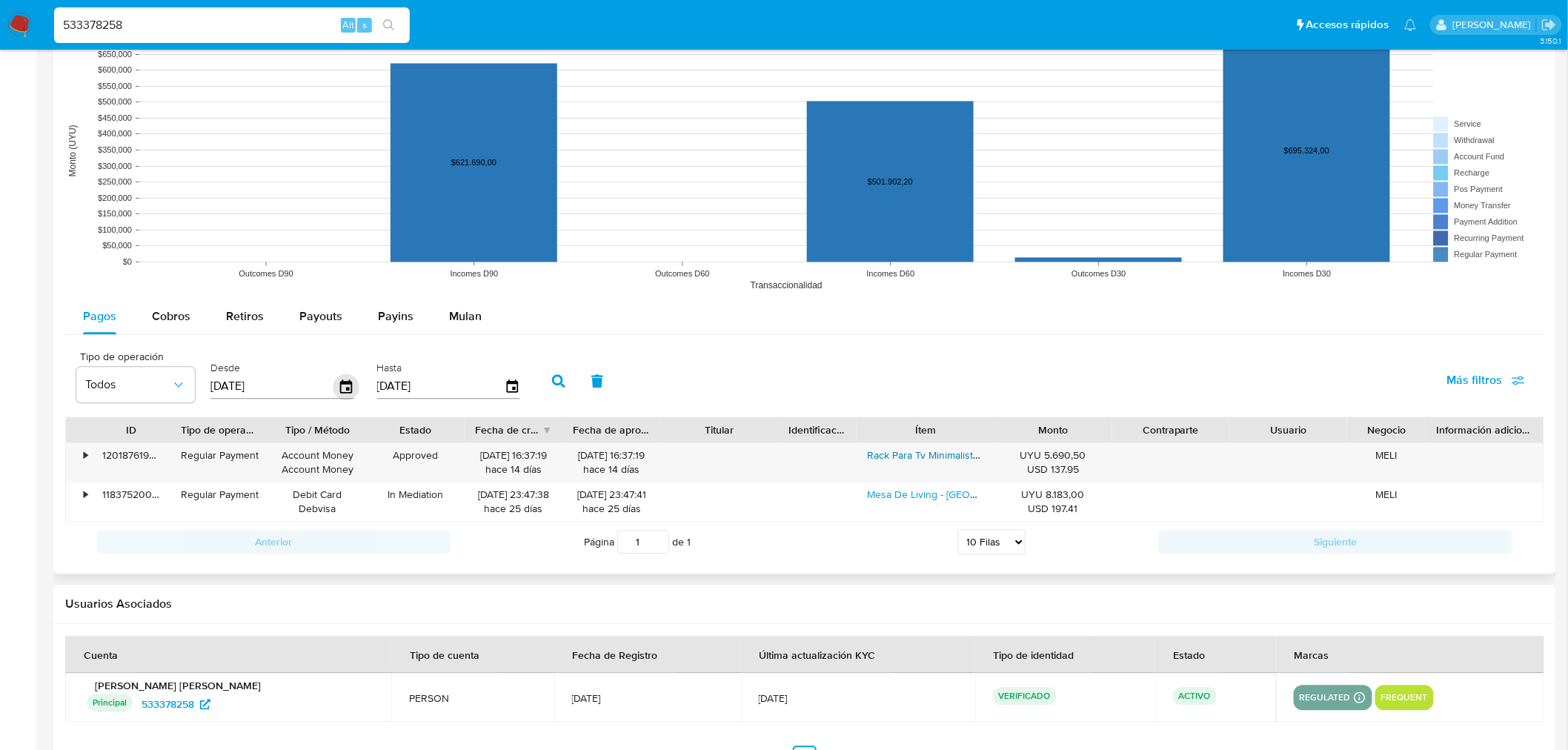
click at [350, 387] on icon "button" at bounding box center [346, 387] width 26 height 26
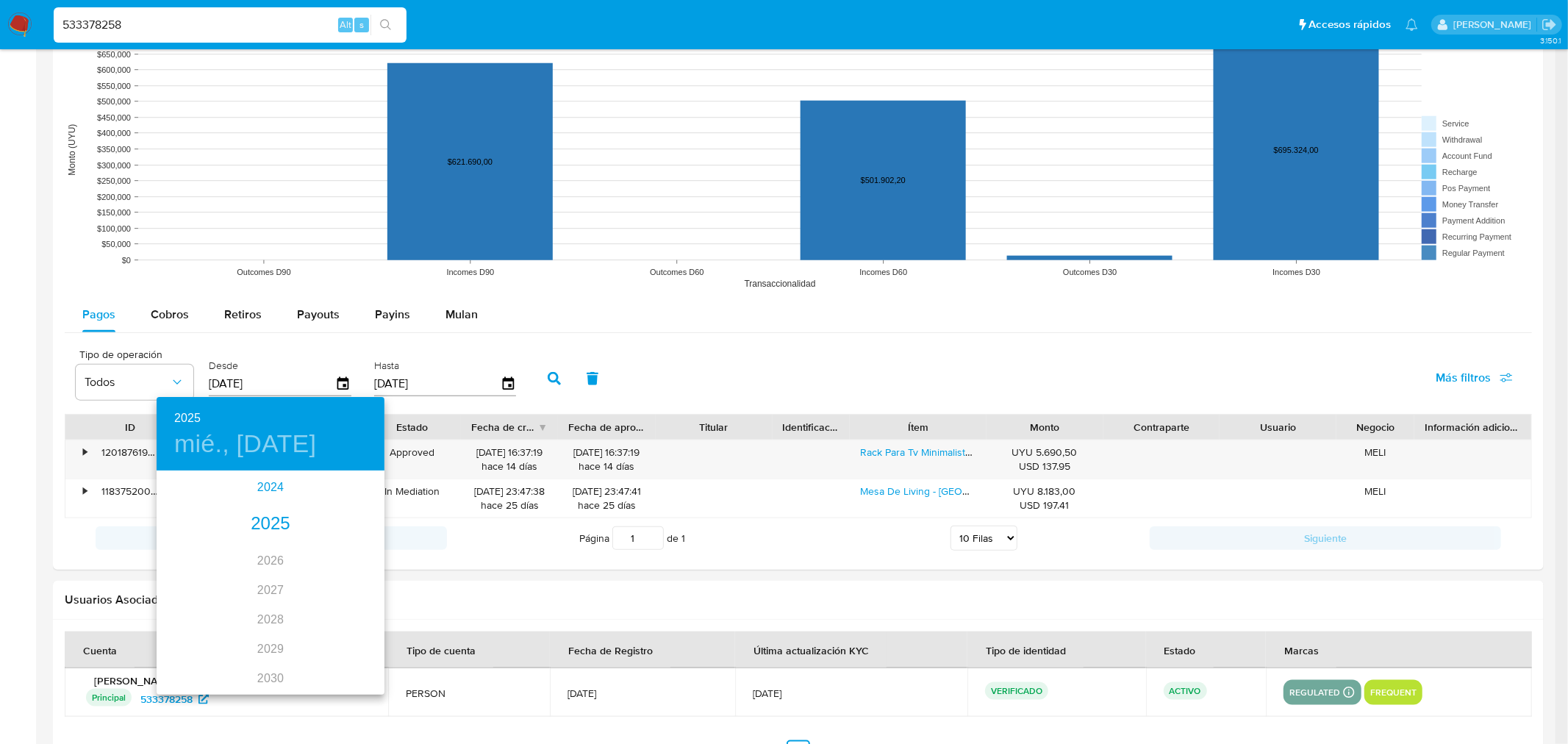
click at [256, 488] on div "2024" at bounding box center [271, 487] width 228 height 30
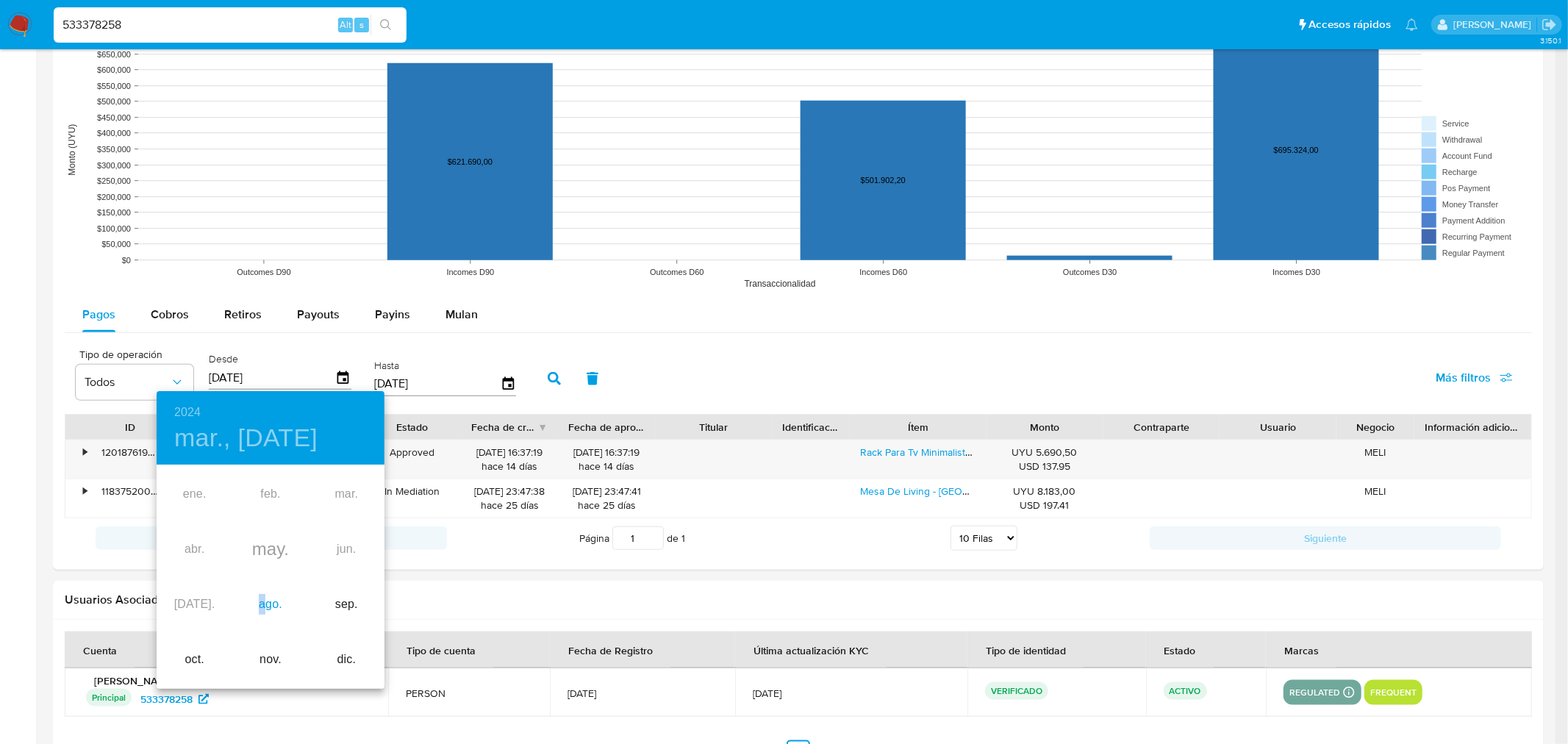
click at [262, 603] on div "ago." at bounding box center [270, 604] width 76 height 55
type input "[DATE]"
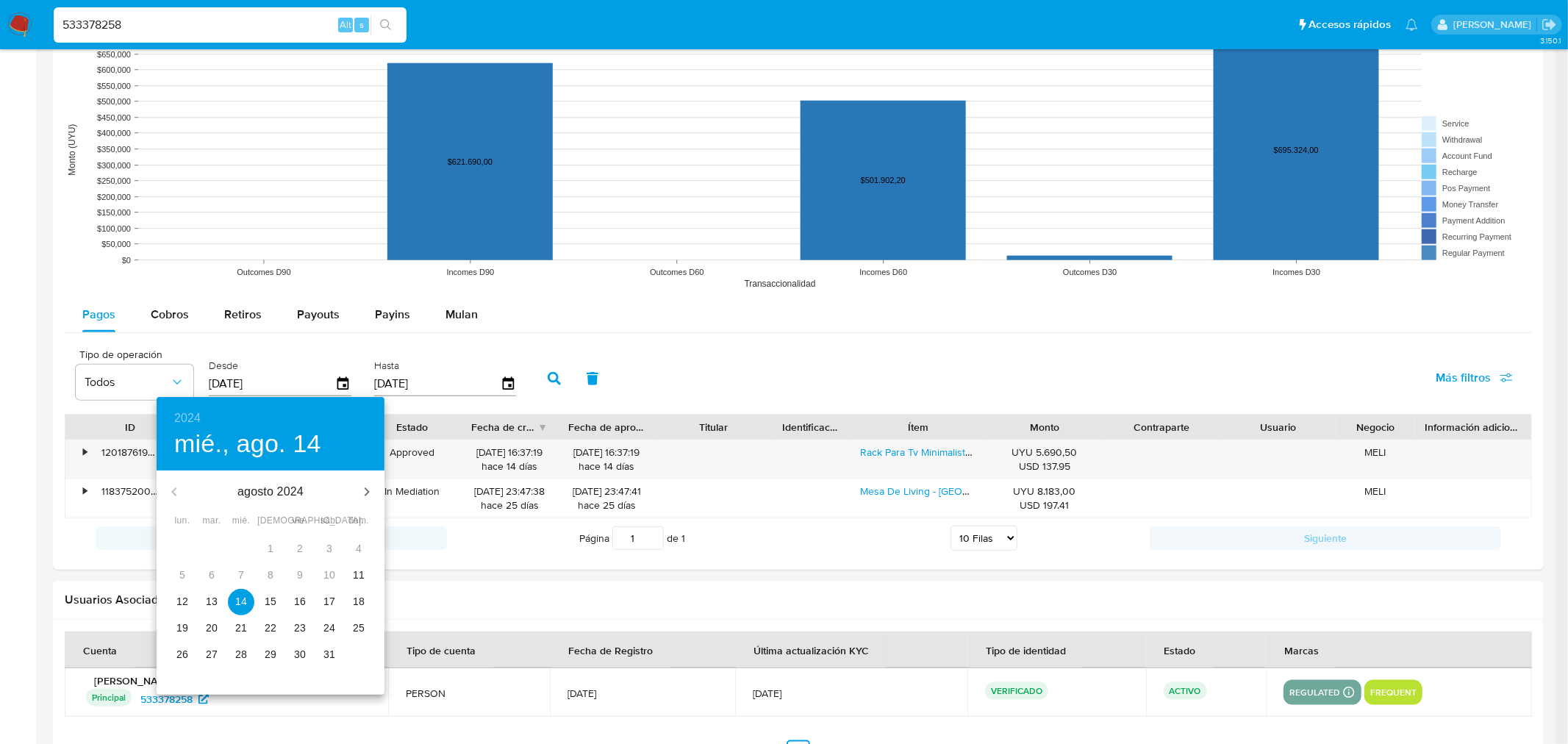
click at [245, 599] on p "14" at bounding box center [241, 601] width 12 height 15
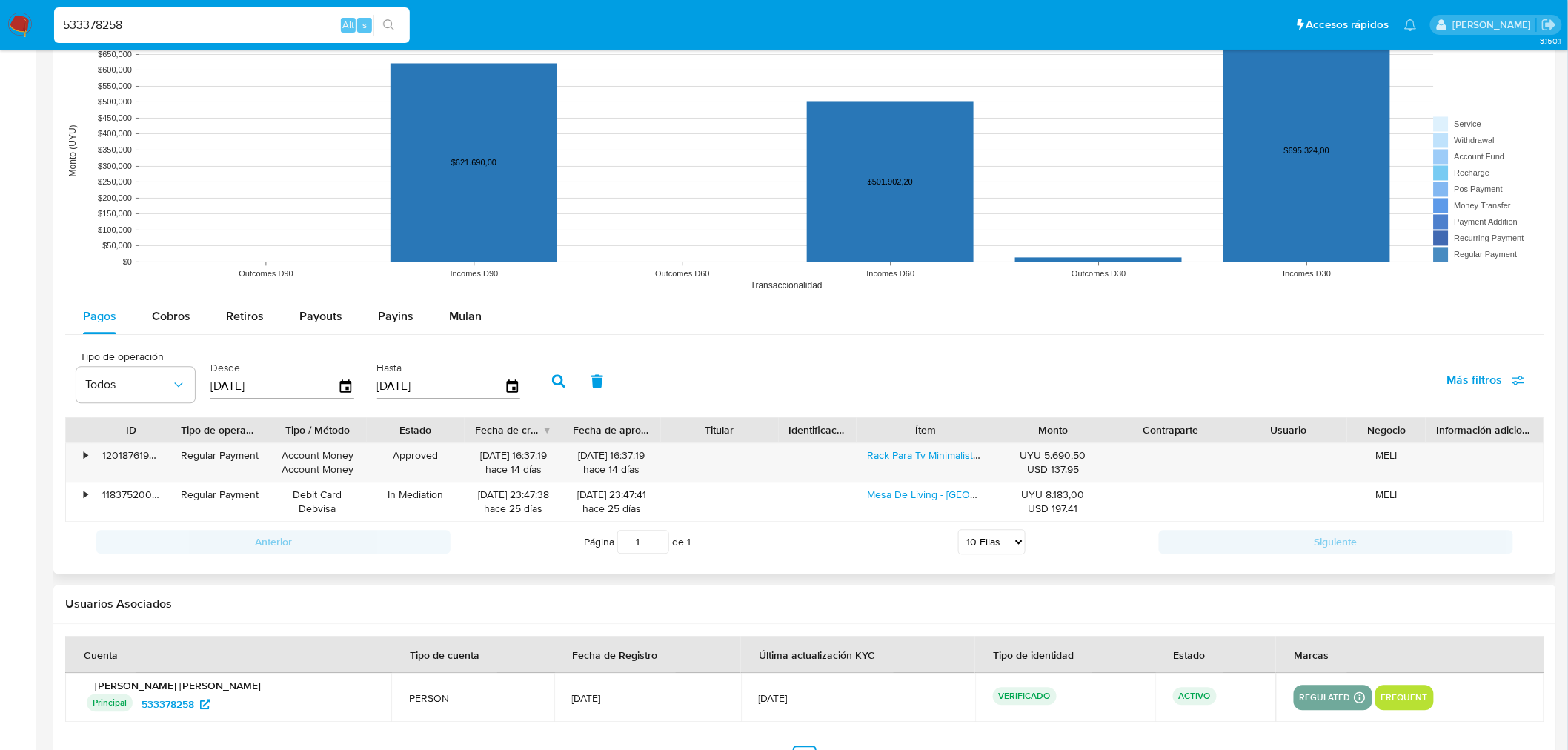
click at [552, 374] on button "button" at bounding box center [558, 382] width 39 height 36
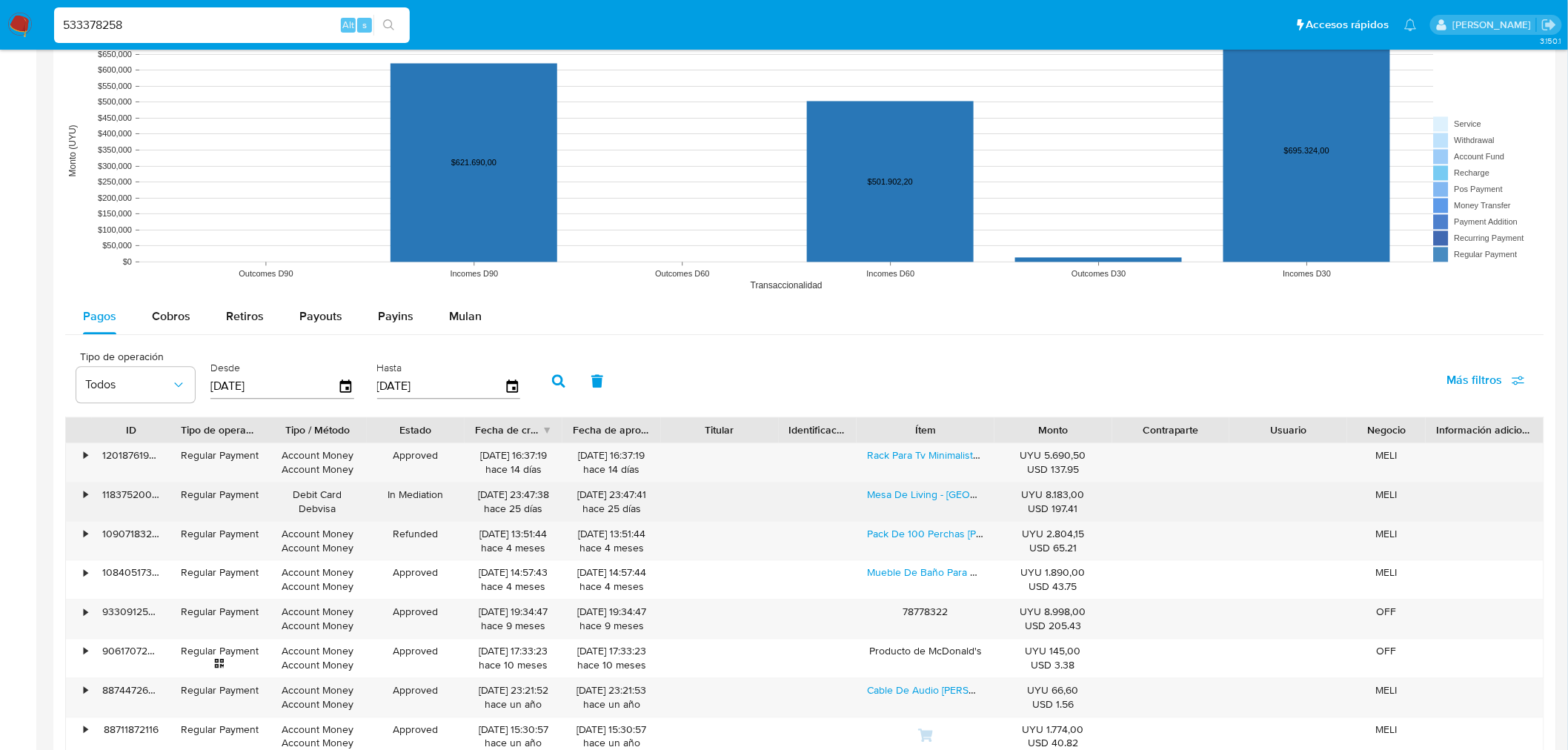
scroll to position [1235, 0]
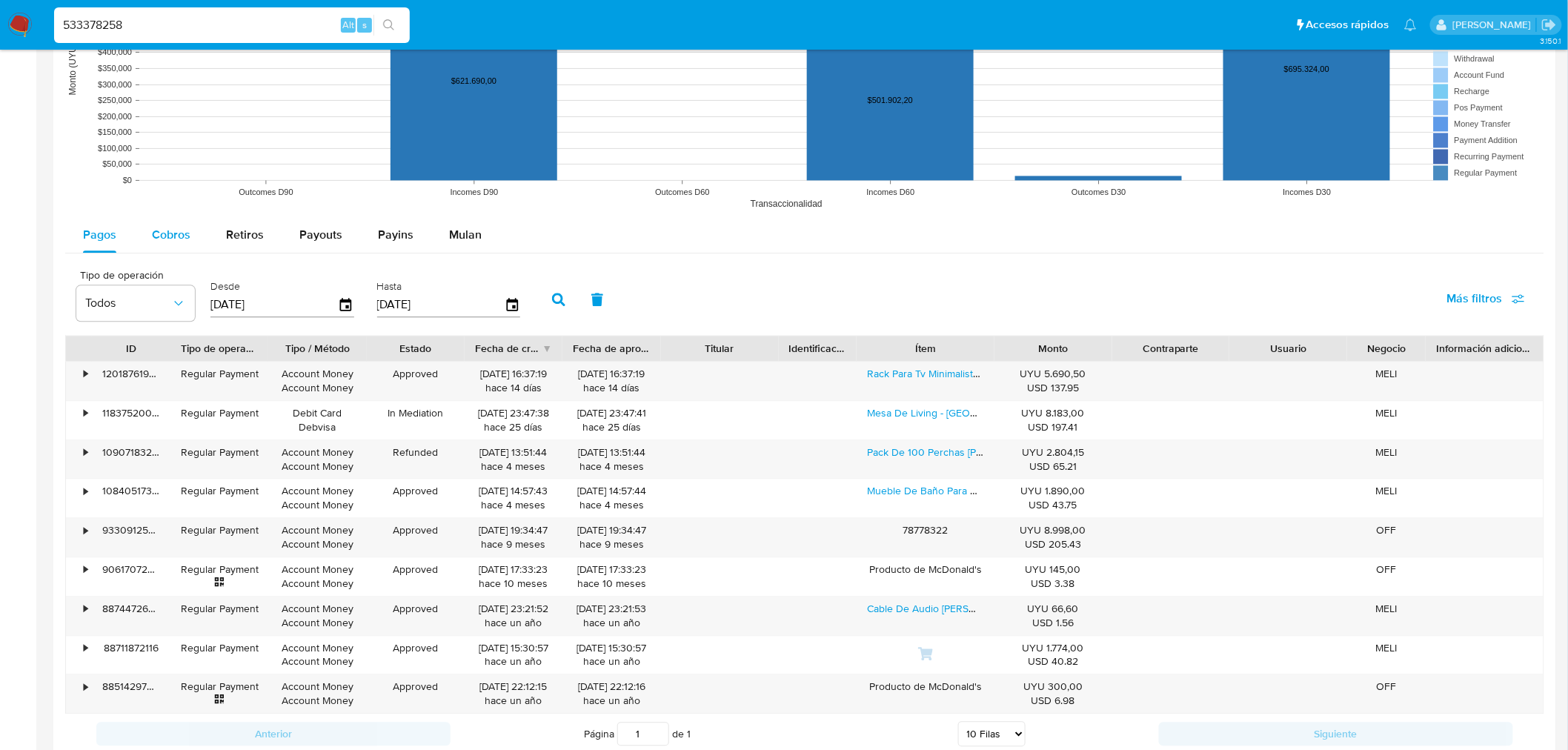
click at [183, 237] on span "Cobros" at bounding box center [171, 234] width 39 height 17
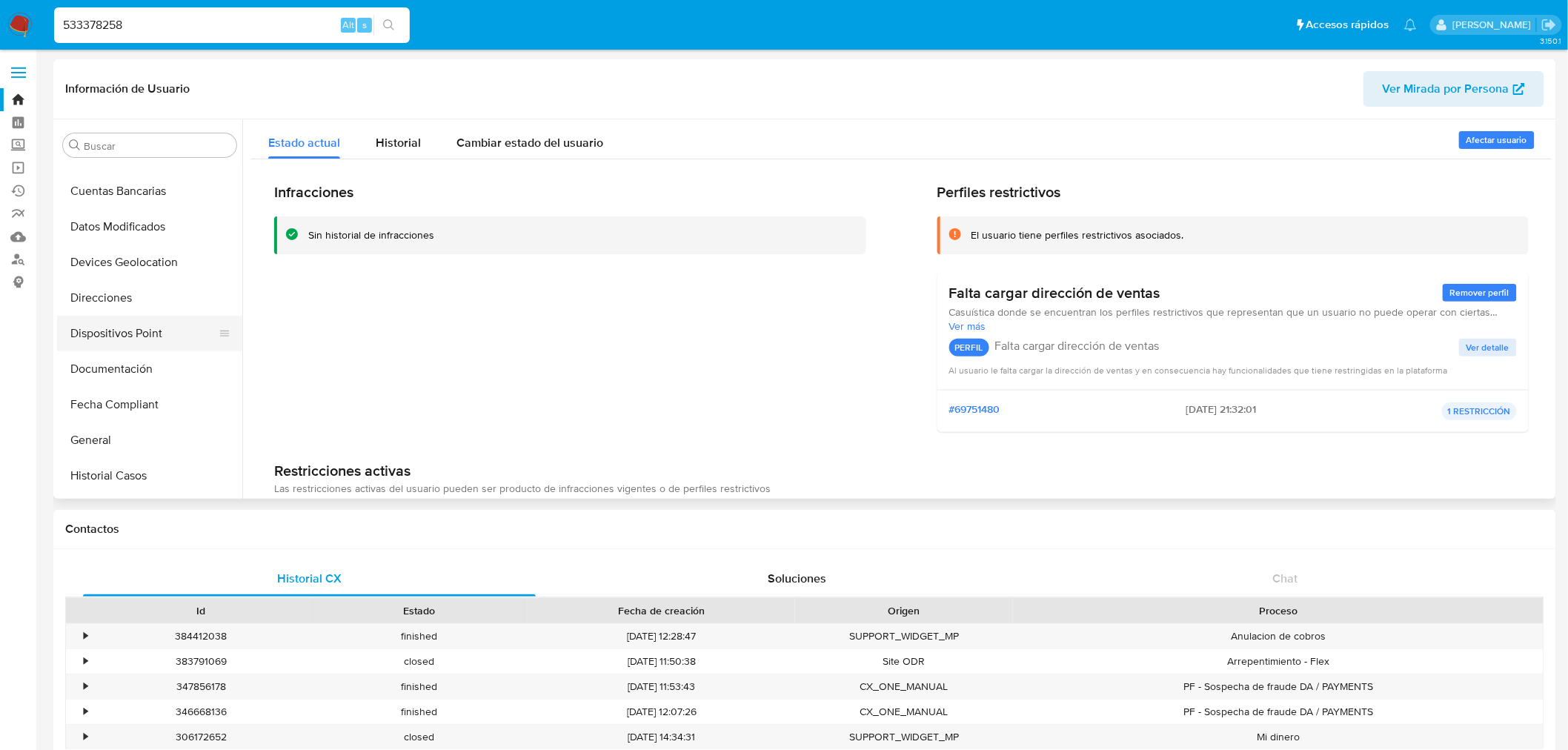
scroll to position [131, 0]
click at [142, 334] on button "Dispositivos Point" at bounding box center [144, 334] width 174 height 36
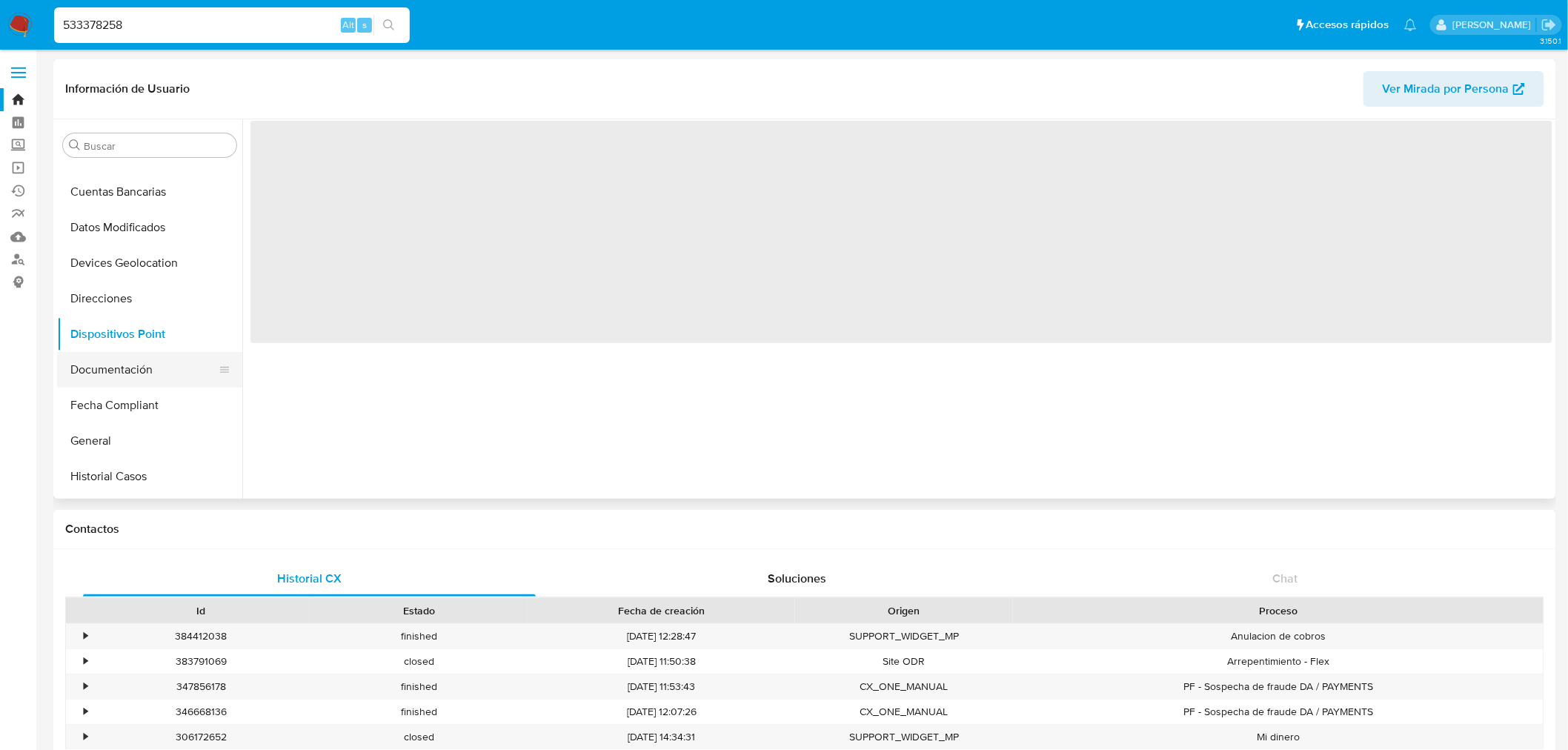
click at [145, 361] on button "Documentación" at bounding box center [144, 370] width 174 height 36
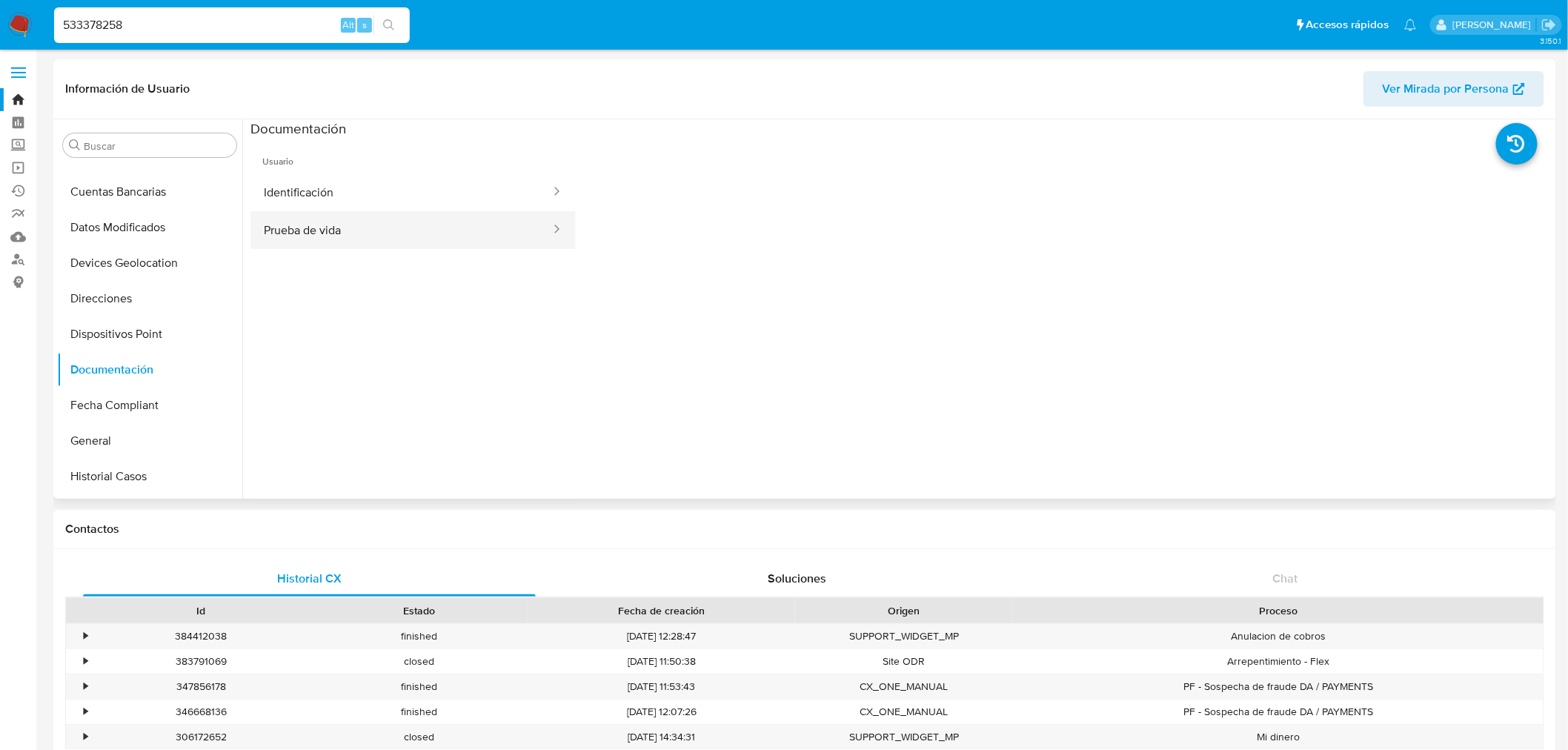
click at [413, 230] on button "Prueba de vida" at bounding box center [402, 230] width 302 height 38
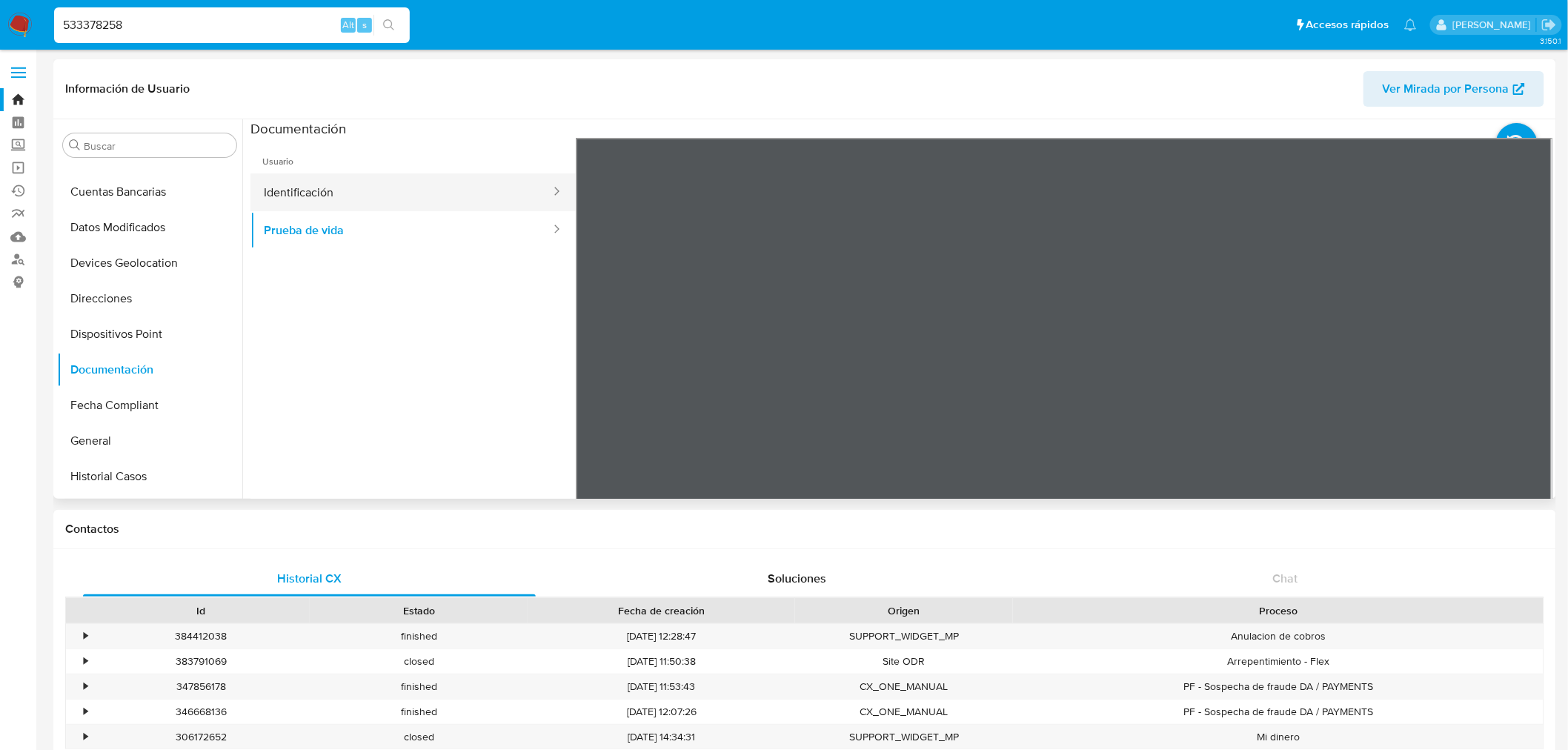
click at [440, 195] on button "Identificación" at bounding box center [402, 192] width 302 height 38
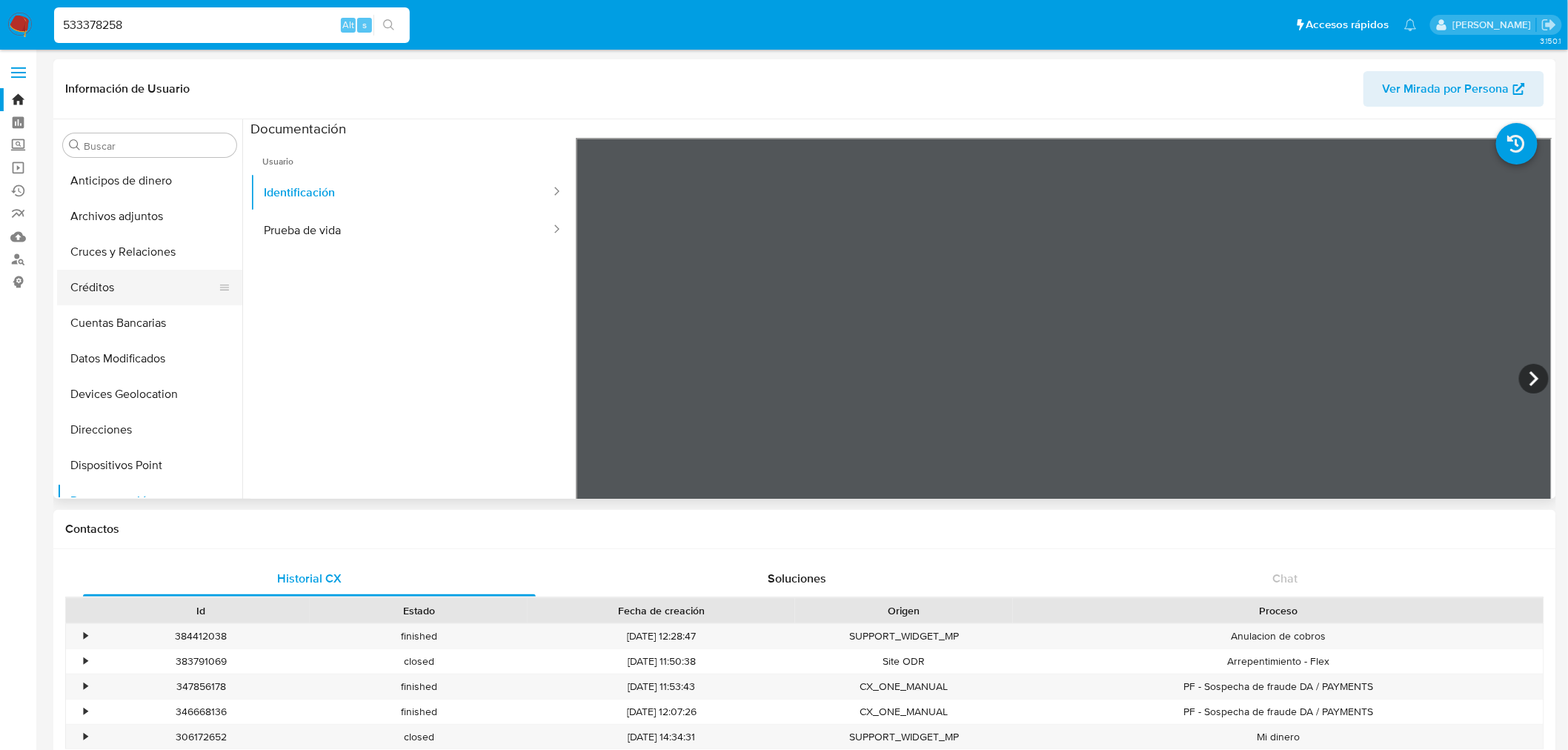
scroll to position [164, 0]
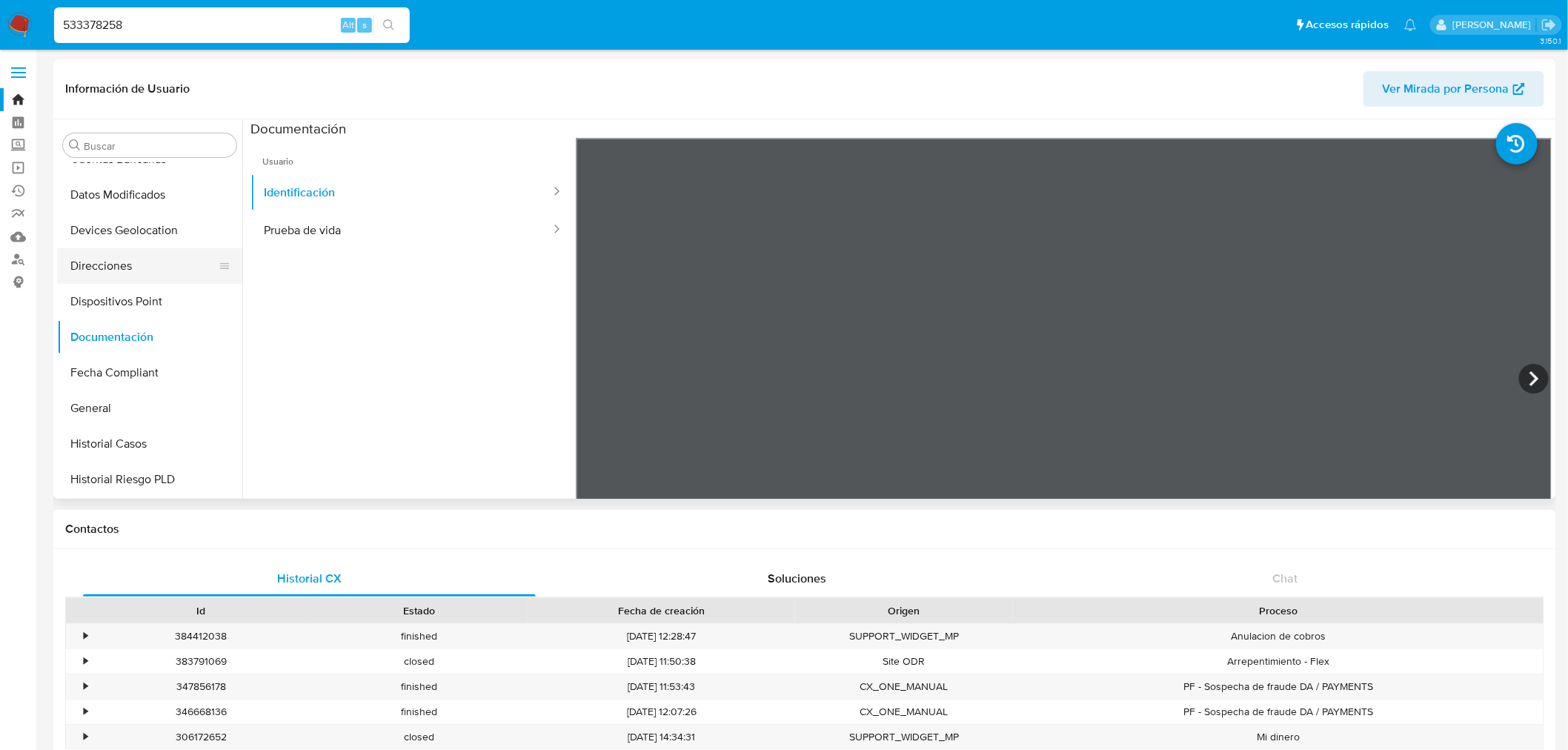
click at [142, 275] on button "Direcciones" at bounding box center [144, 266] width 174 height 36
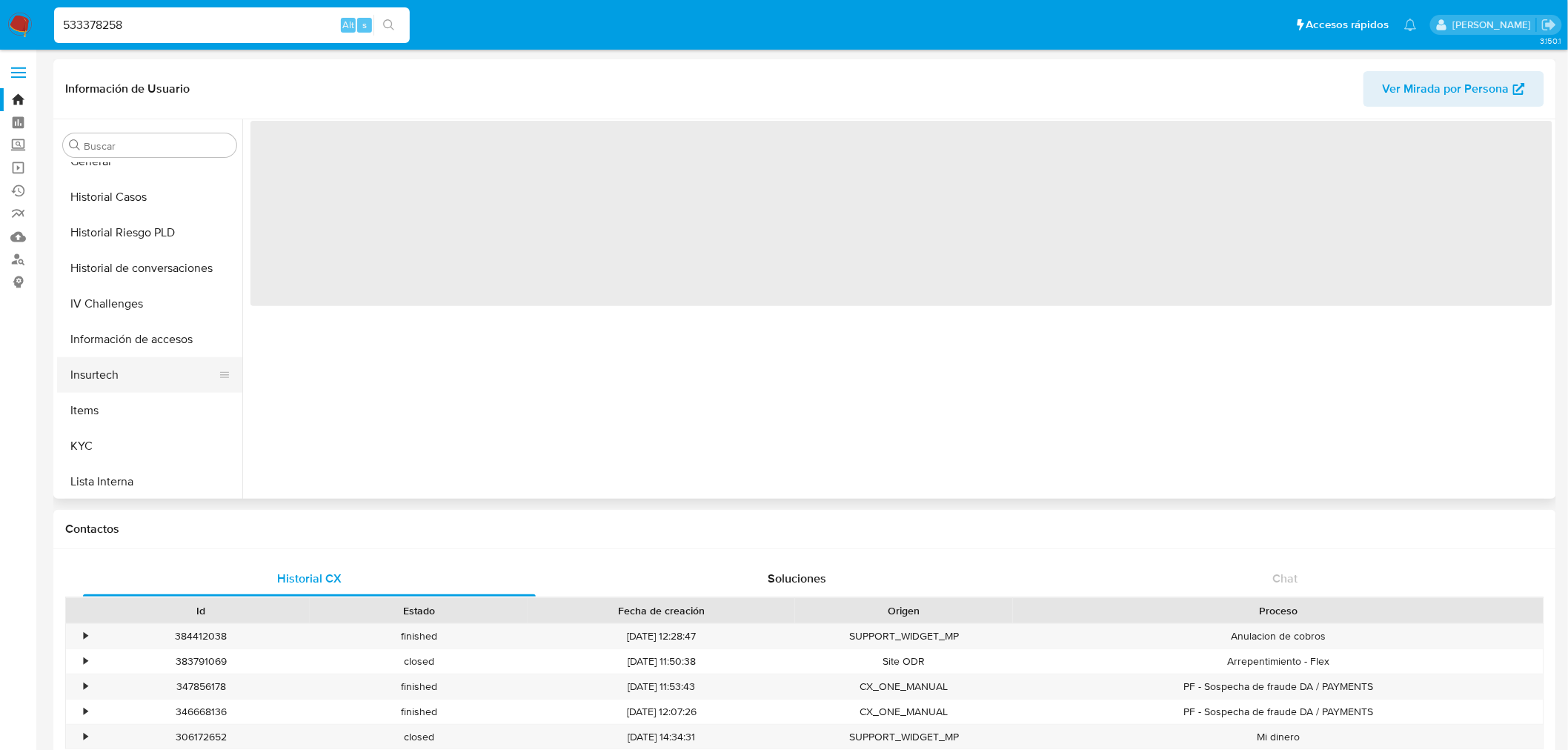
scroll to position [493, 0]
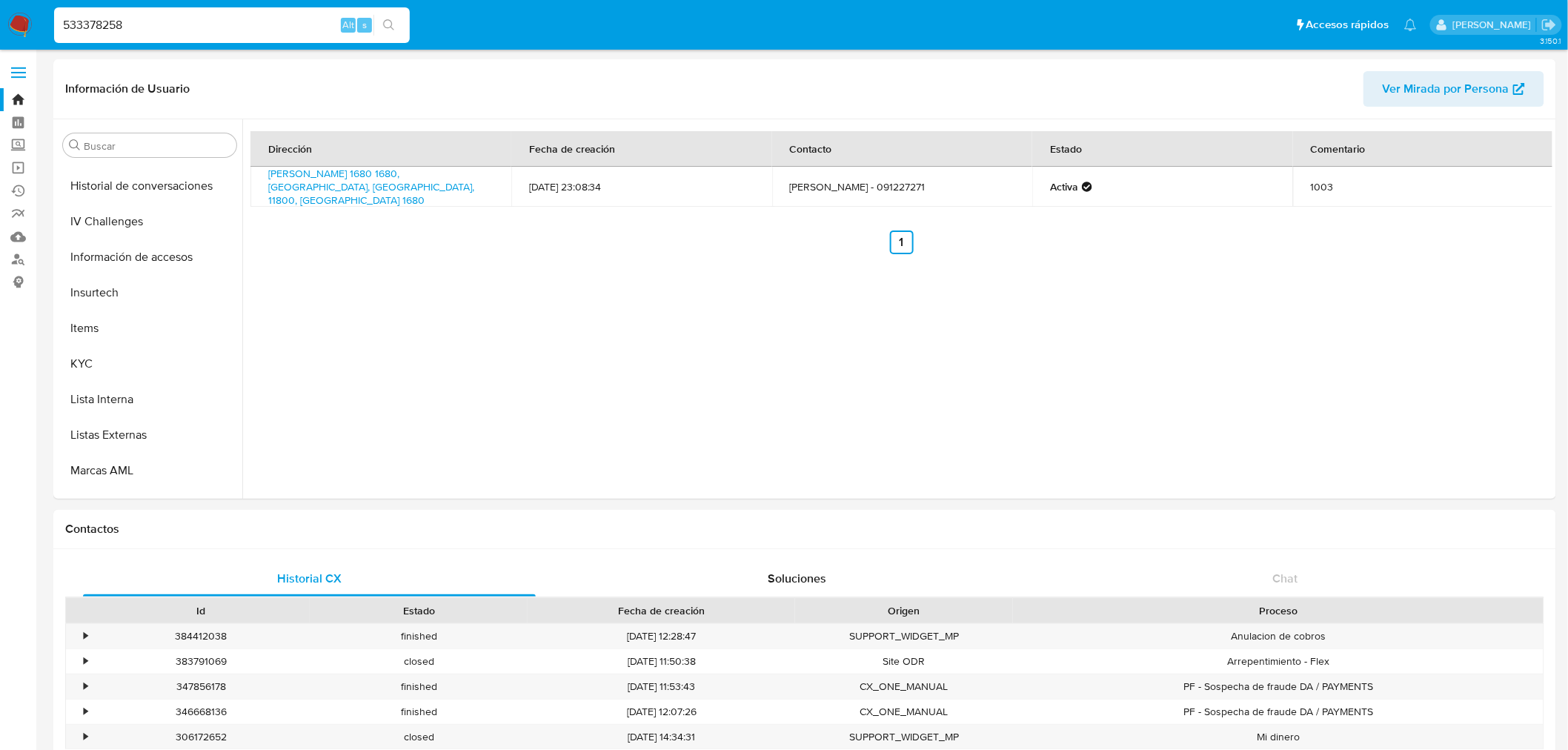
click at [127, 19] on input "533378258" at bounding box center [232, 25] width 356 height 19
paste input "1795149413"
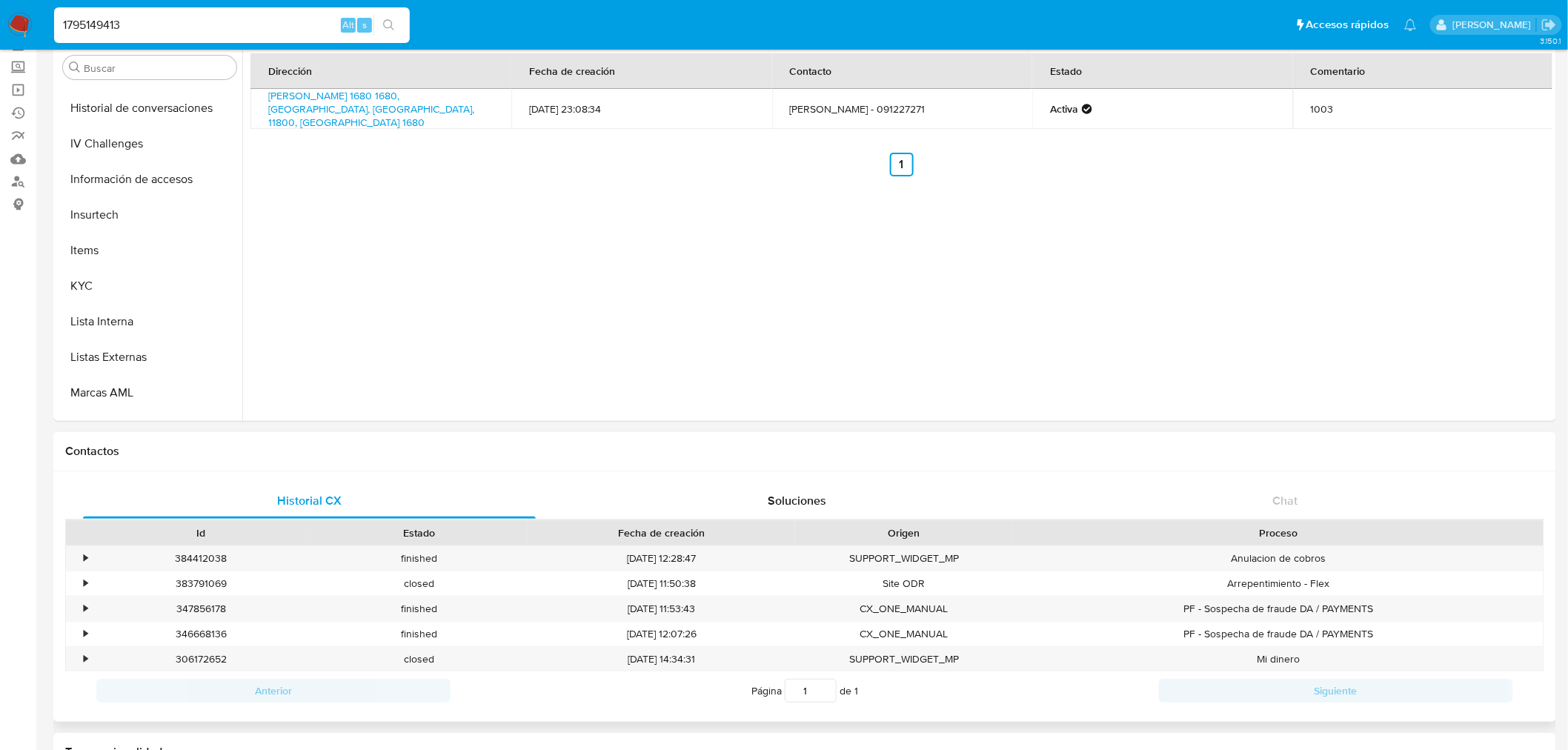
scroll to position [82, 0]
type input "1795149413"
click at [107, 262] on button "Items" at bounding box center [144, 246] width 174 height 36
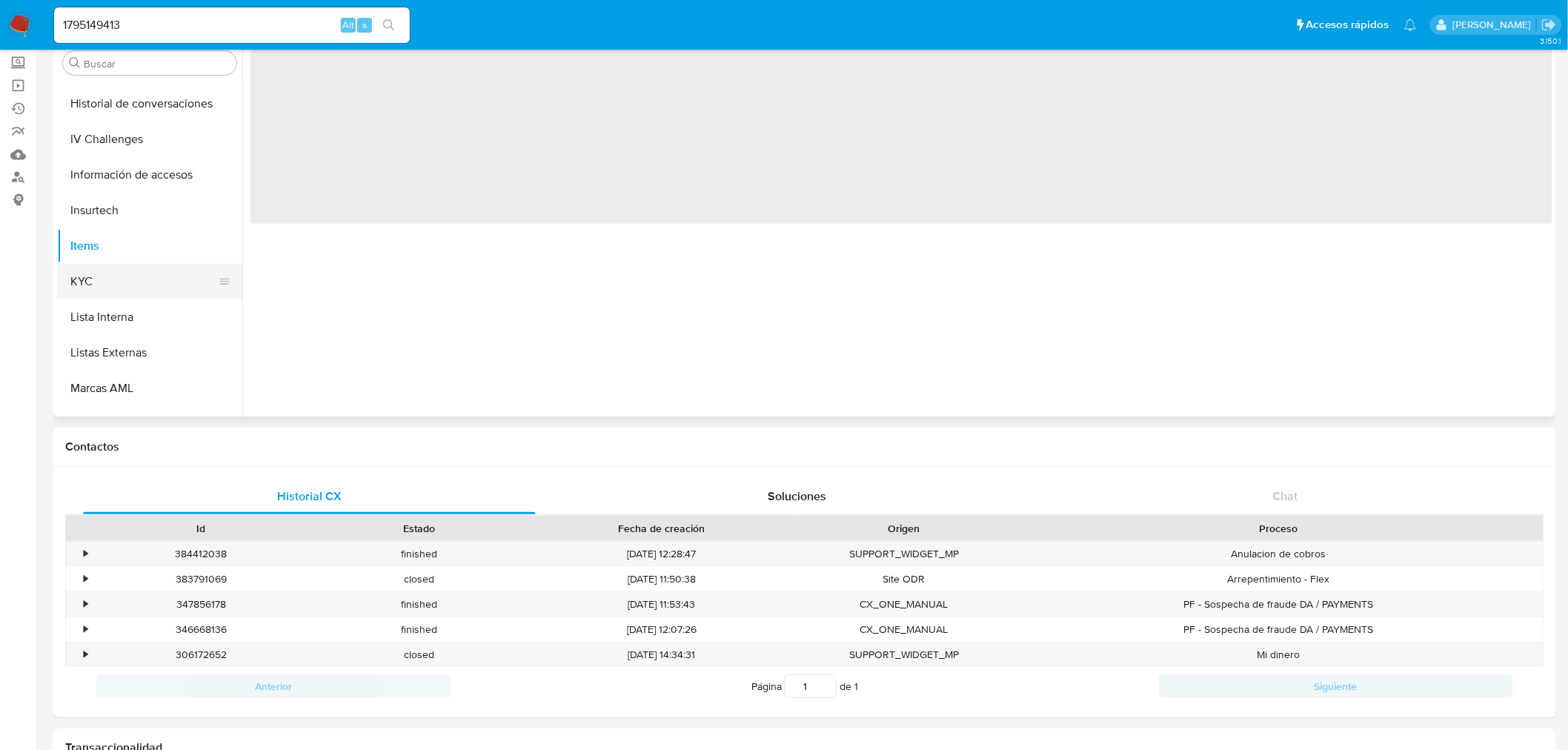
click at [107, 272] on button "KYC" at bounding box center [144, 282] width 174 height 36
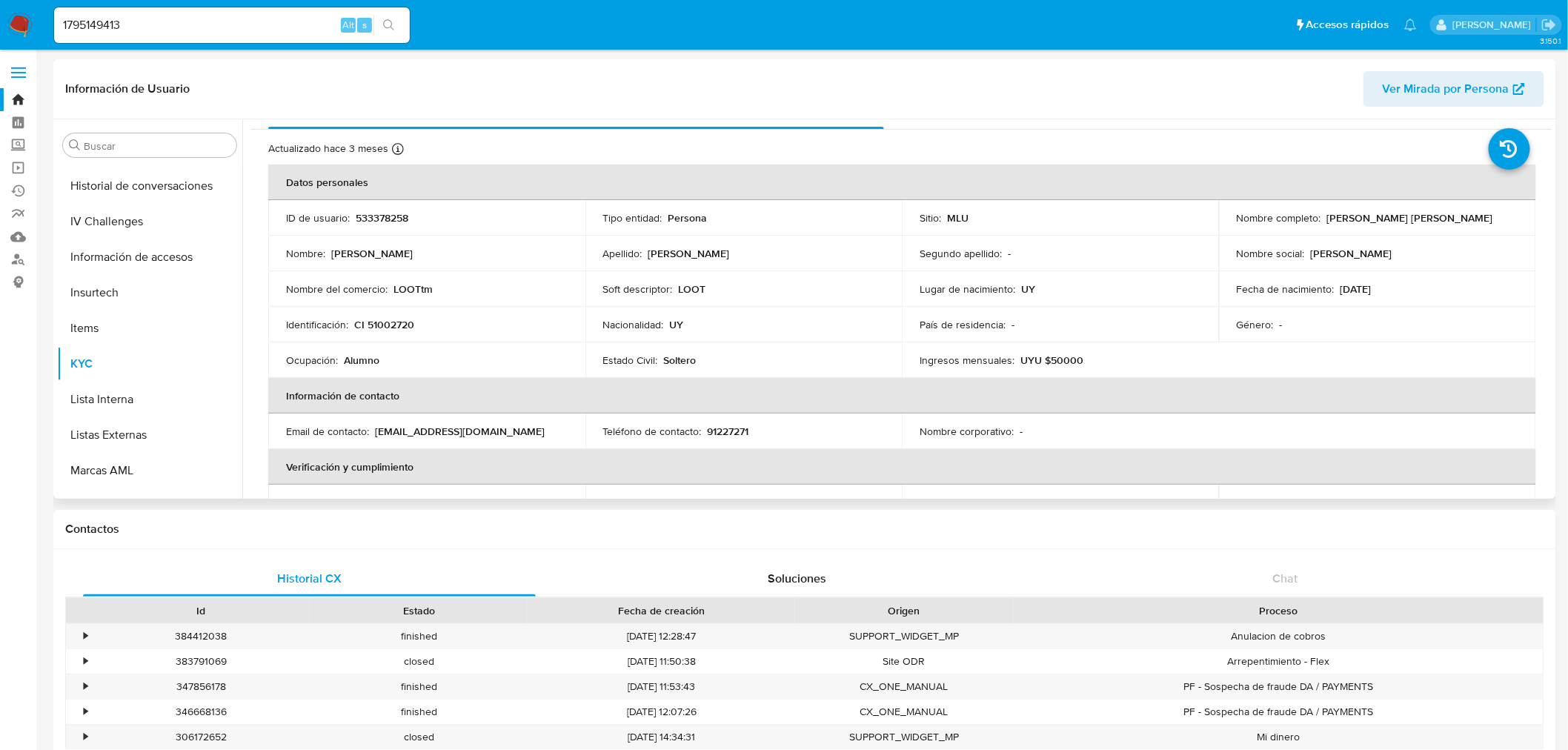
scroll to position [0, 0]
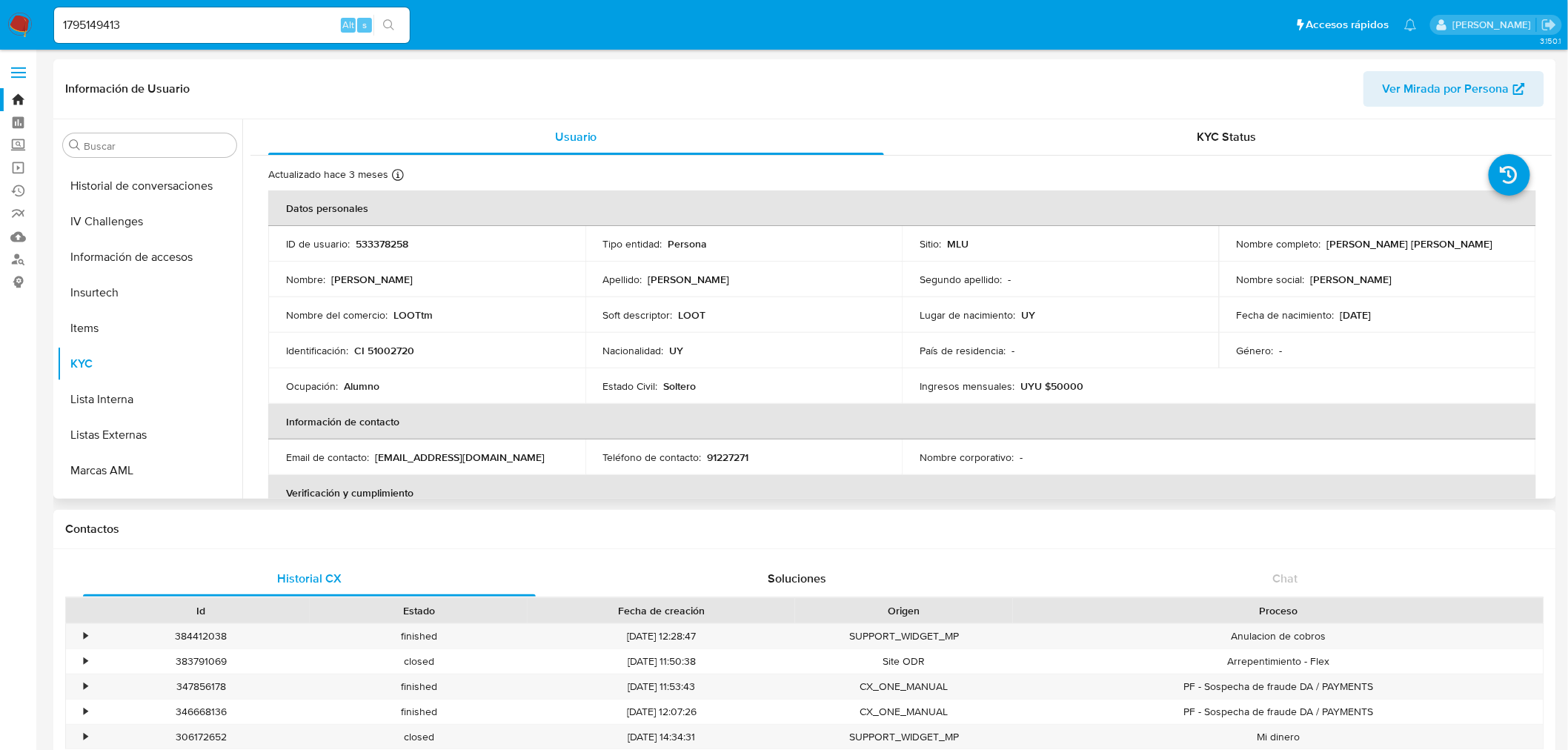
drag, startPoint x: 349, startPoint y: 290, endPoint x: 414, endPoint y: 303, distance: 66.3
click at [414, 302] on tbody "ID de usuario : 533378258 Tipo entidad : Persona Sitio : MLU Nombre completo : …" at bounding box center [902, 314] width 1267 height 178
click at [413, 306] on td "Nombre del comercio : LOOTtm" at bounding box center [426, 315] width 317 height 36
click at [400, 314] on p "LOOTtm" at bounding box center [414, 314] width 40 height 13
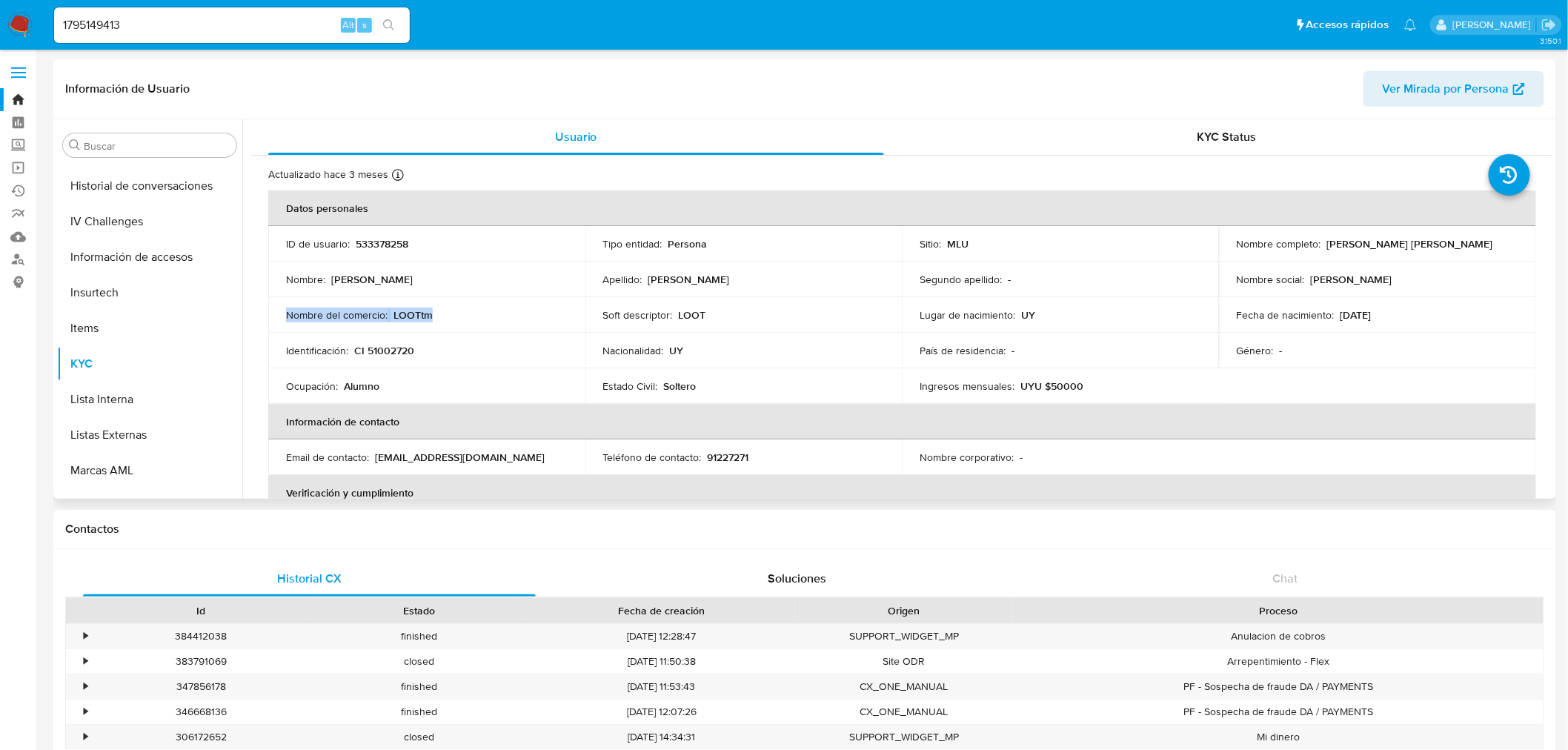
click at [400, 314] on p "LOOTtm" at bounding box center [414, 314] width 40 height 13
drag, startPoint x: 1508, startPoint y: 241, endPoint x: 1323, endPoint y: 241, distance: 185.0
click at [1323, 241] on div "Nombre completo : [PERSON_NAME] [PERSON_NAME]" at bounding box center [1378, 243] width 282 height 13
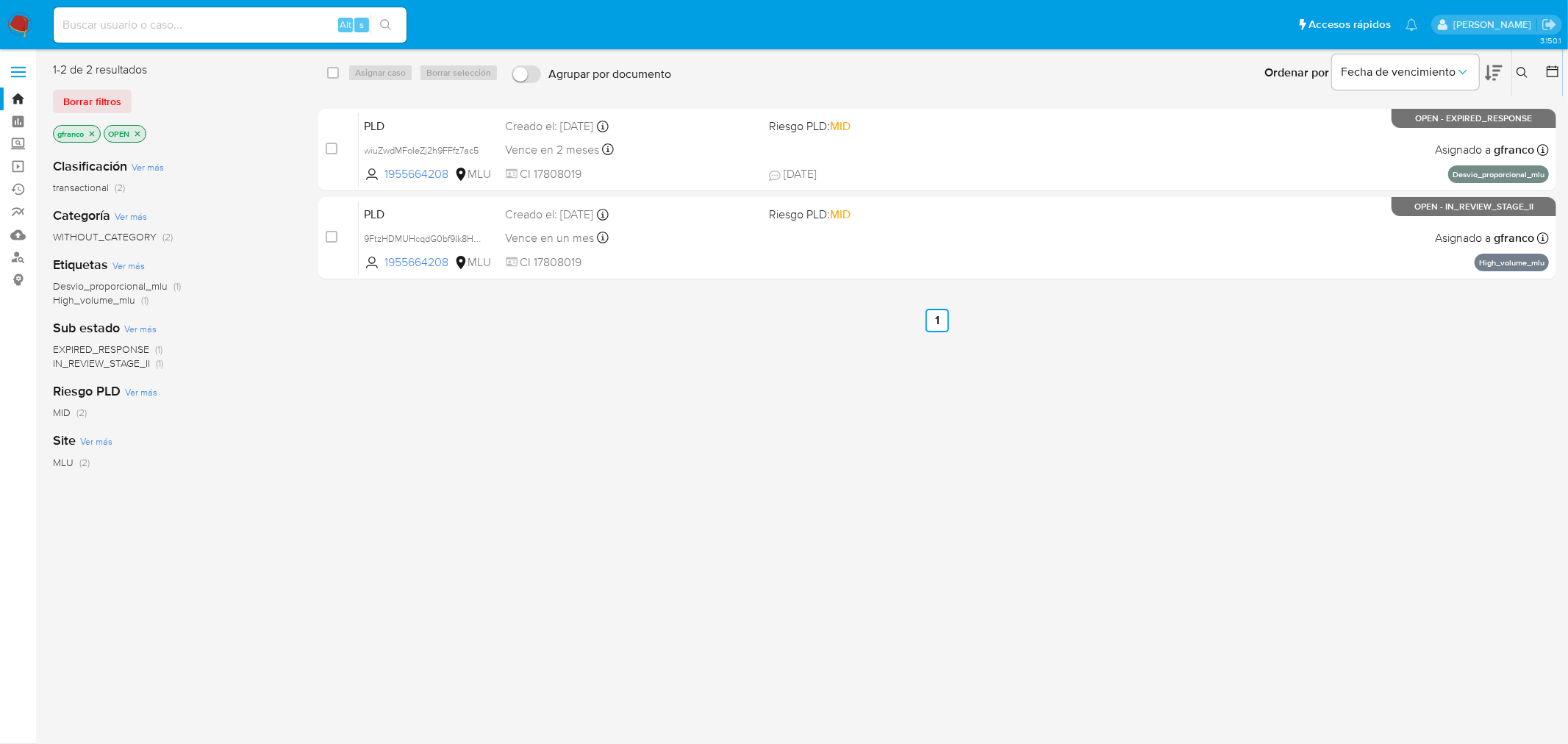
click at [288, 26] on input at bounding box center [230, 25] width 353 height 19
paste input "784312217"
type input "784312217"
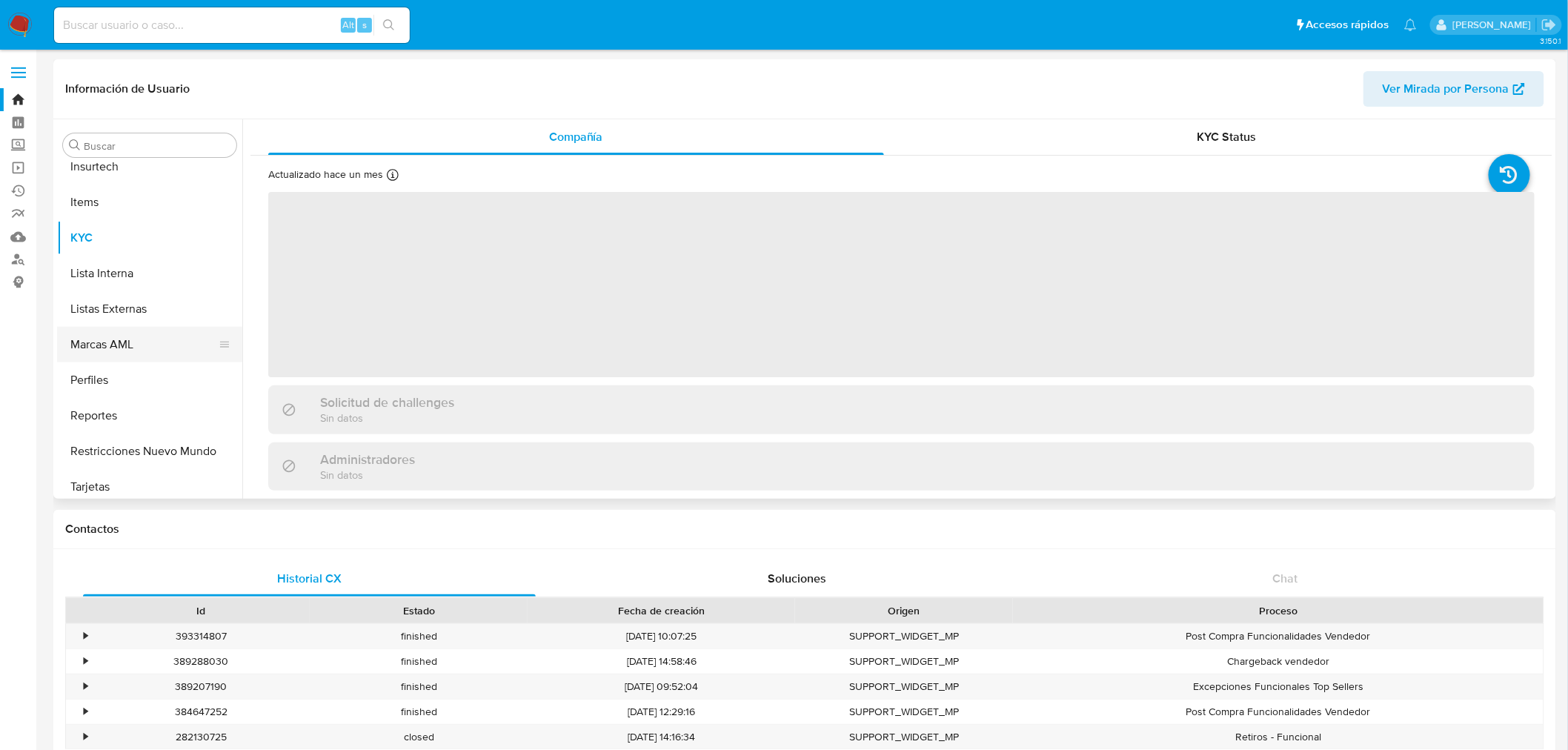
scroll to position [626, 0]
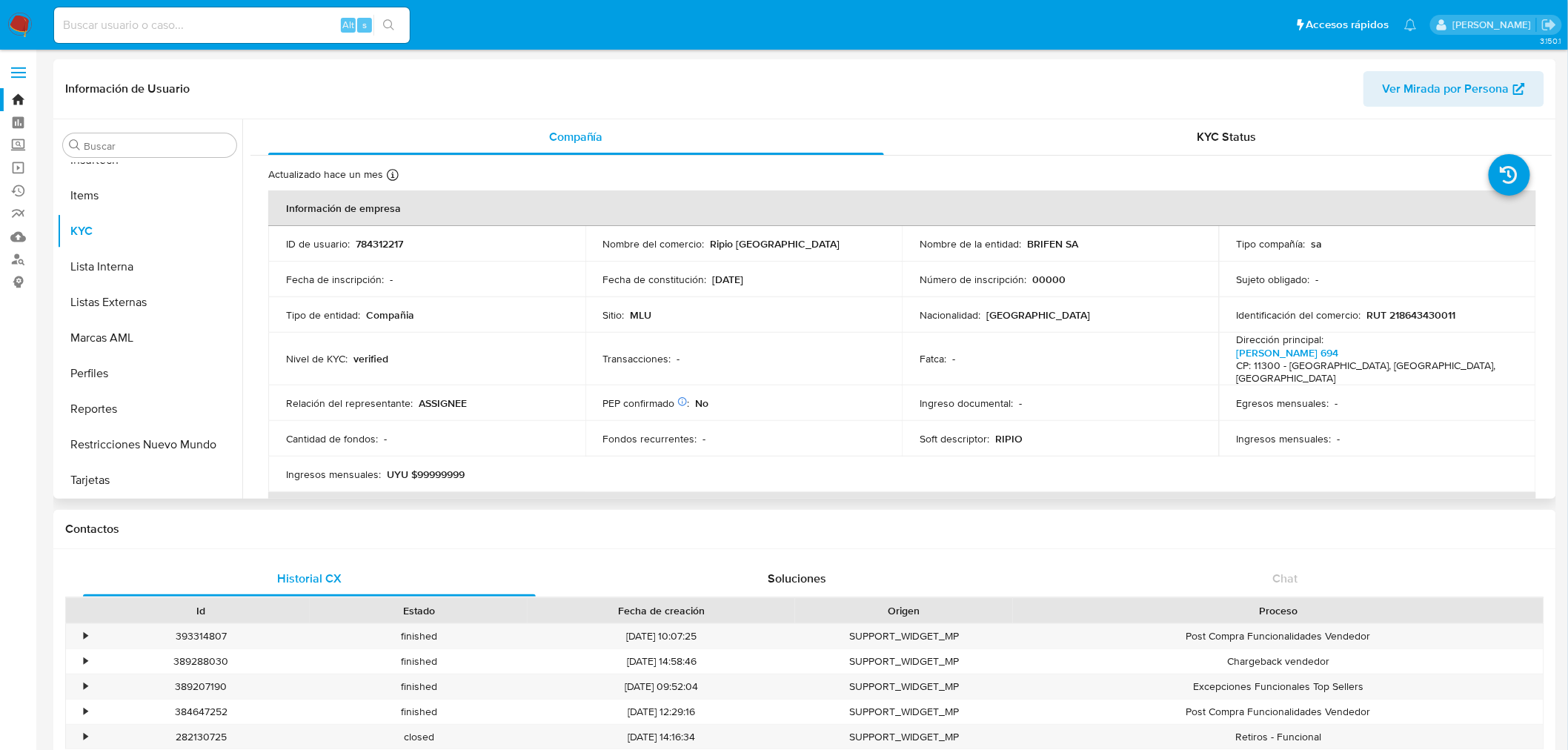
select select "10"
drag, startPoint x: 1463, startPoint y: 316, endPoint x: 1323, endPoint y: 312, distance: 140.1
click at [1332, 312] on div "Identificación del comercio : RUT 218643430011" at bounding box center [1378, 314] width 282 height 13
click at [981, 269] on td "Número de inscripción : 00000" at bounding box center [1060, 280] width 317 height 36
